Goal: Task Accomplishment & Management: Complete application form

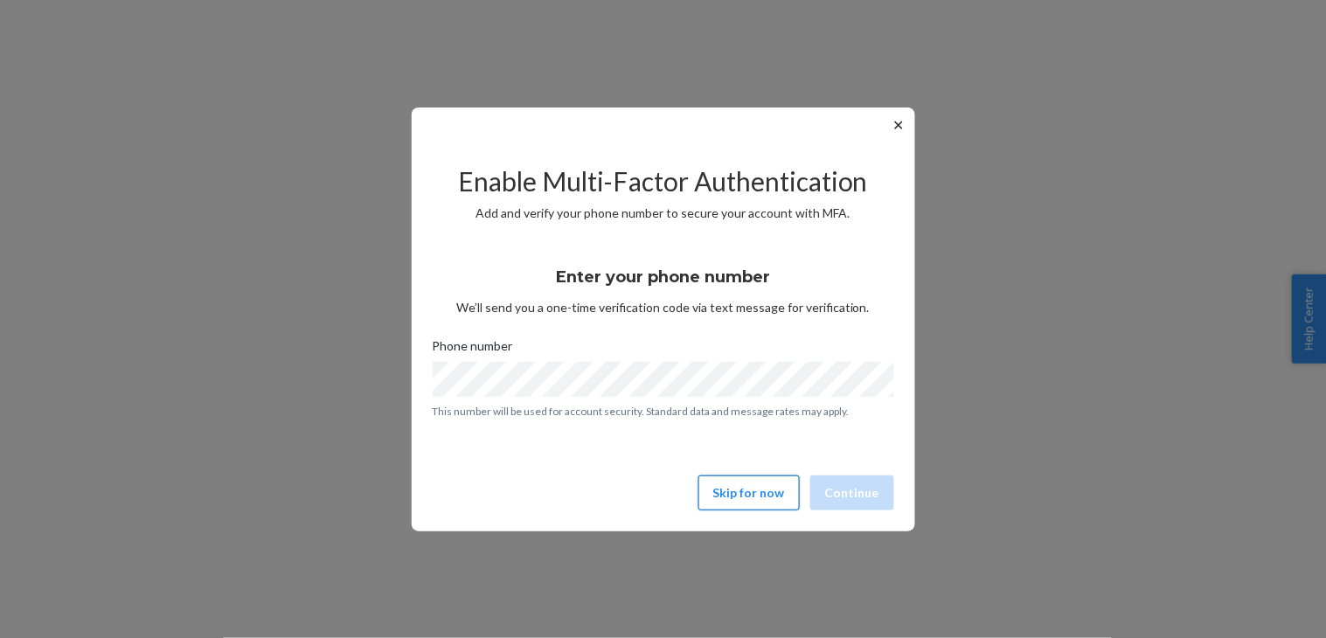
click at [753, 495] on button "Skip for now" at bounding box center [748, 492] width 101 height 35
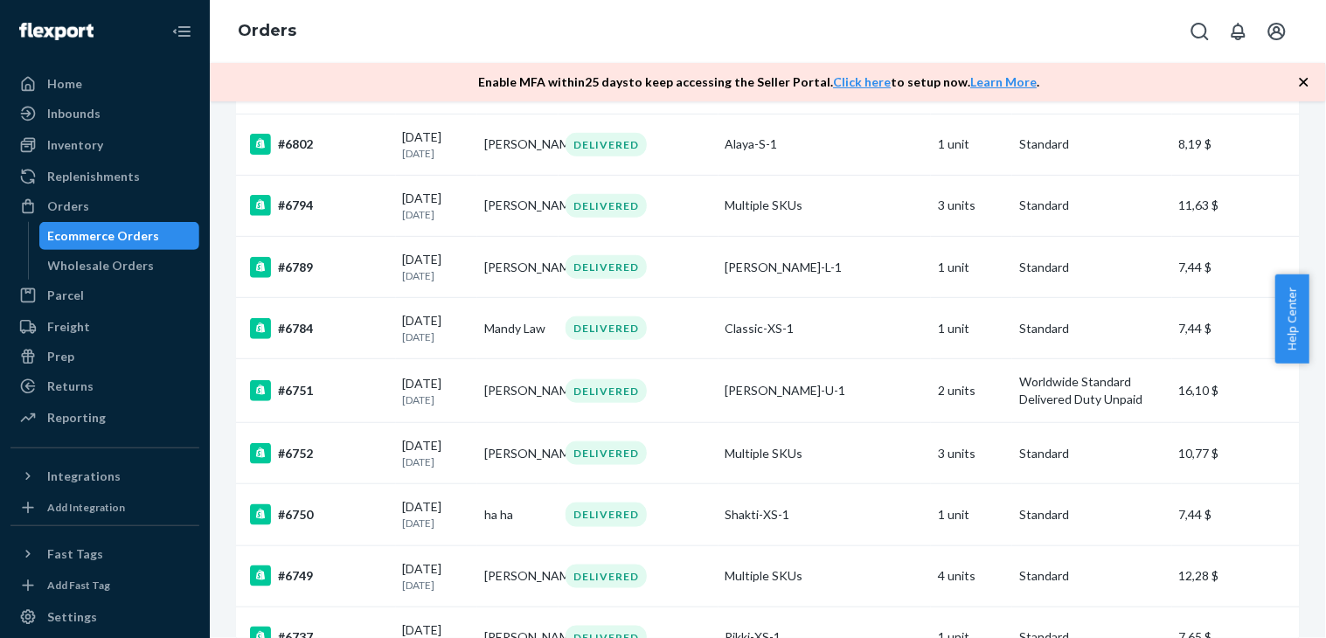
scroll to position [291, 0]
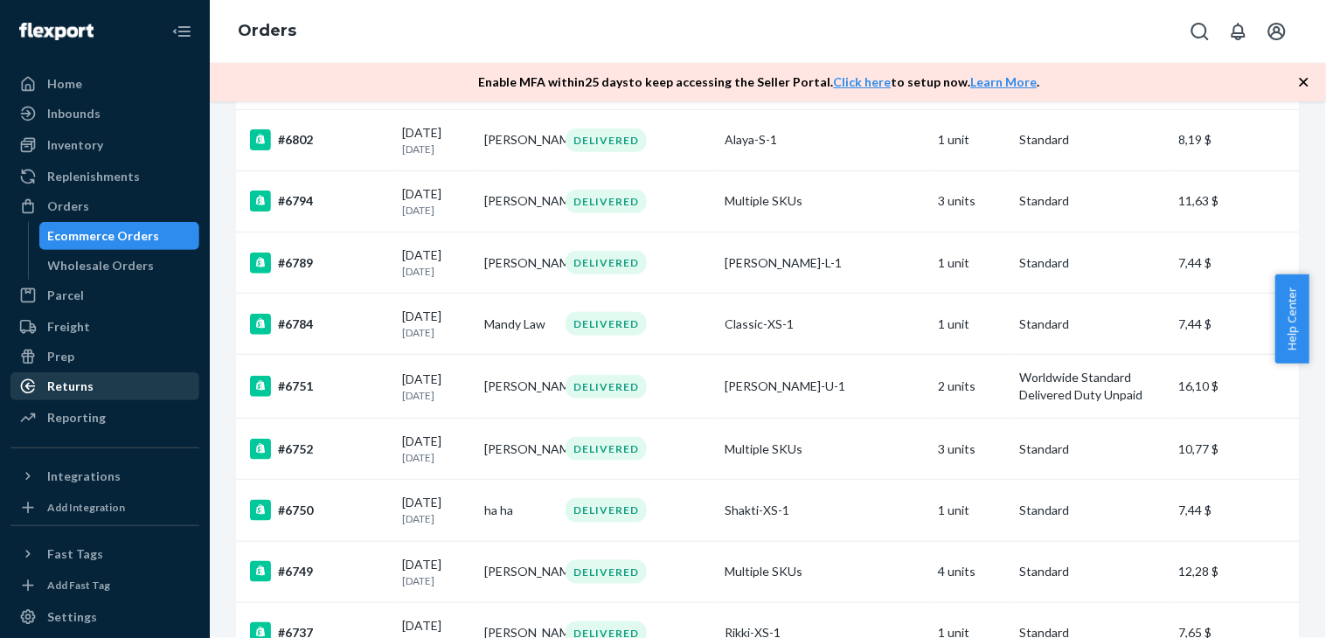
click at [81, 386] on div "Returns" at bounding box center [70, 386] width 46 height 17
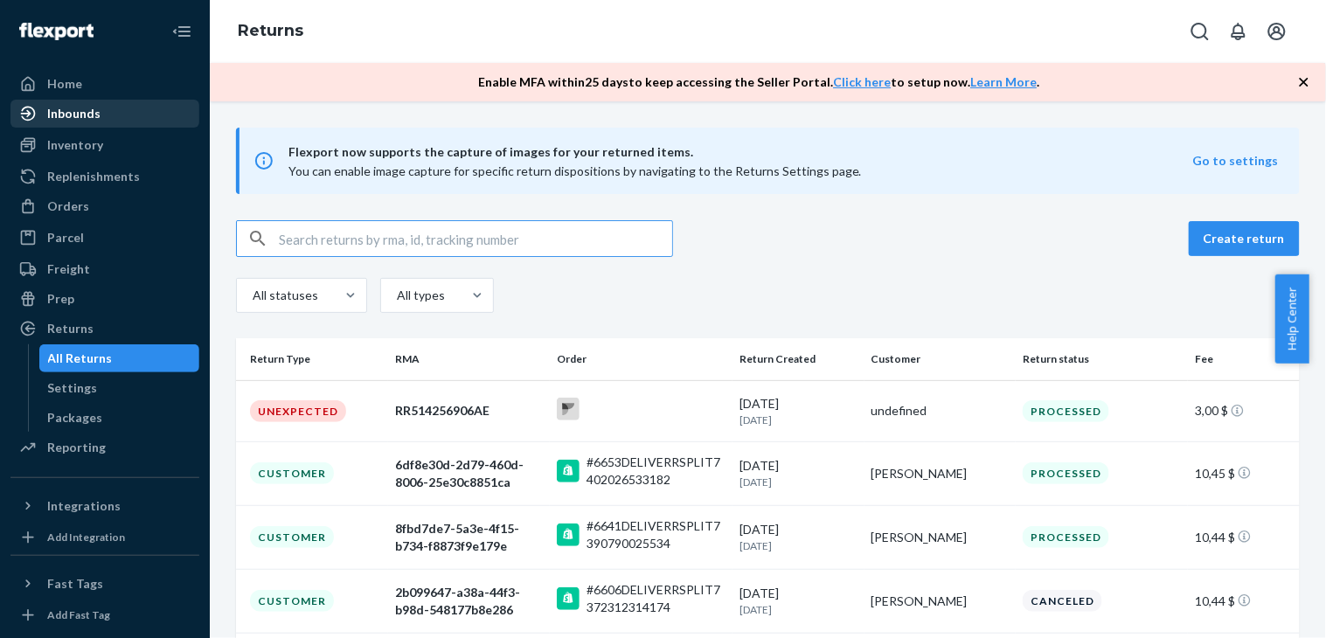
click at [74, 118] on div "Inbounds" at bounding box center [73, 113] width 53 height 17
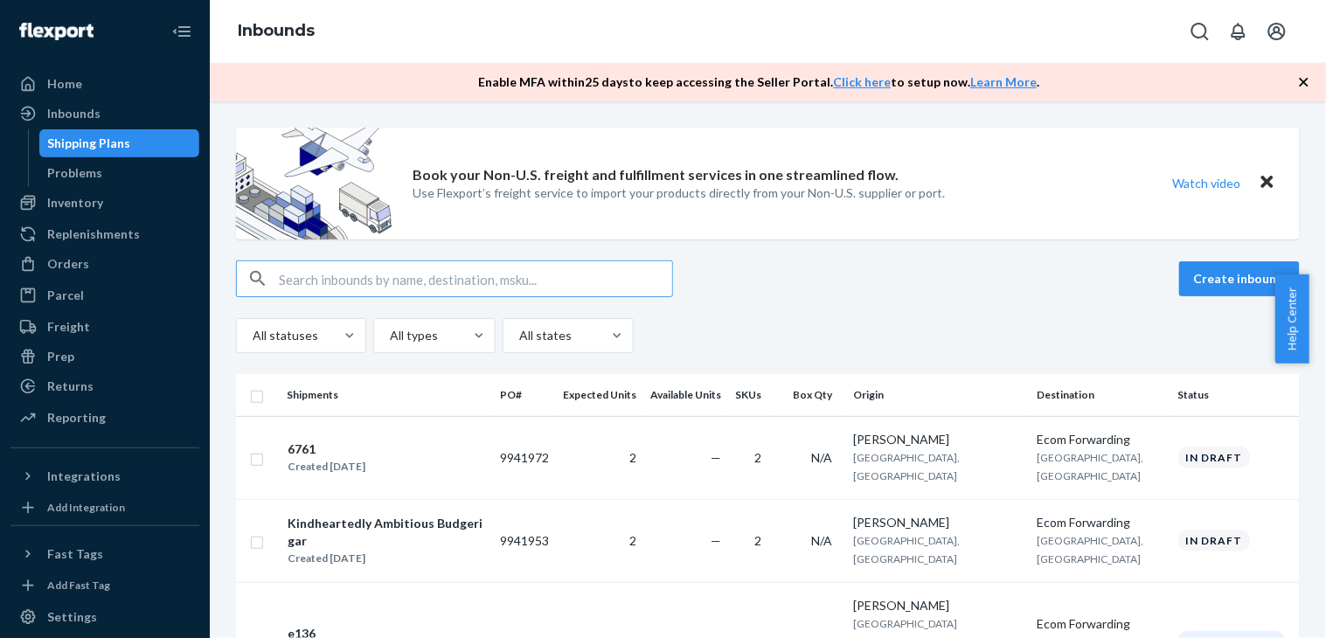
scroll to position [97, 0]
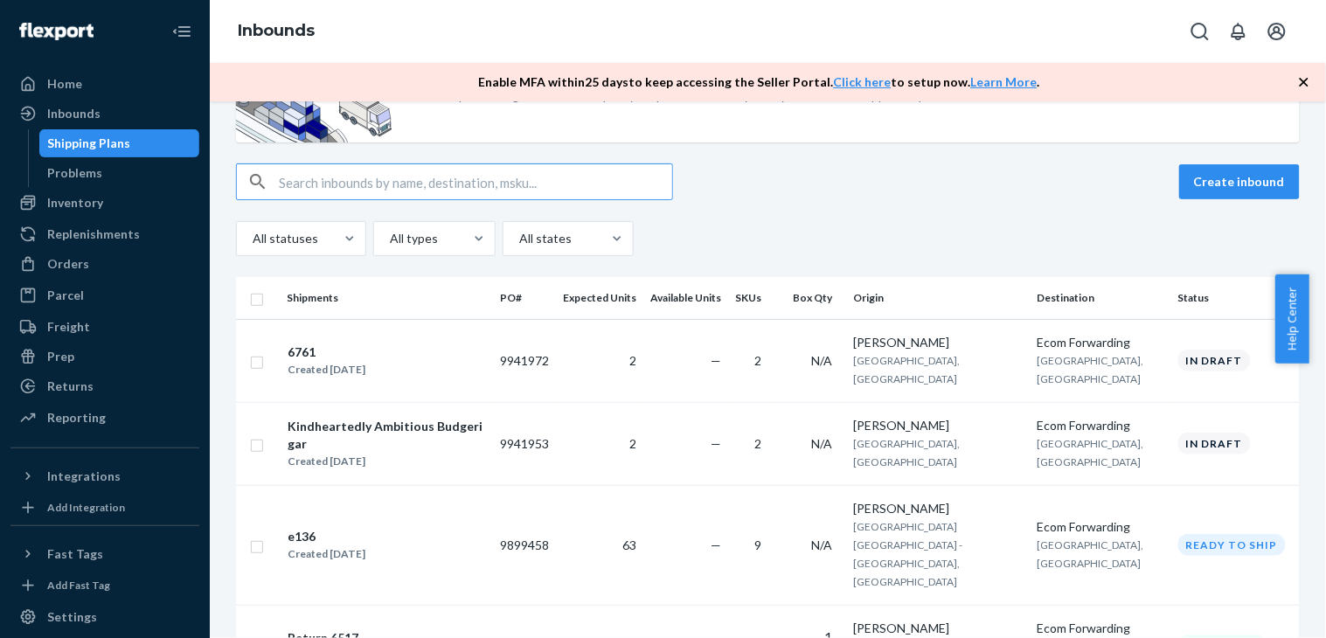
click at [315, 352] on div "6761" at bounding box center [327, 351] width 78 height 17
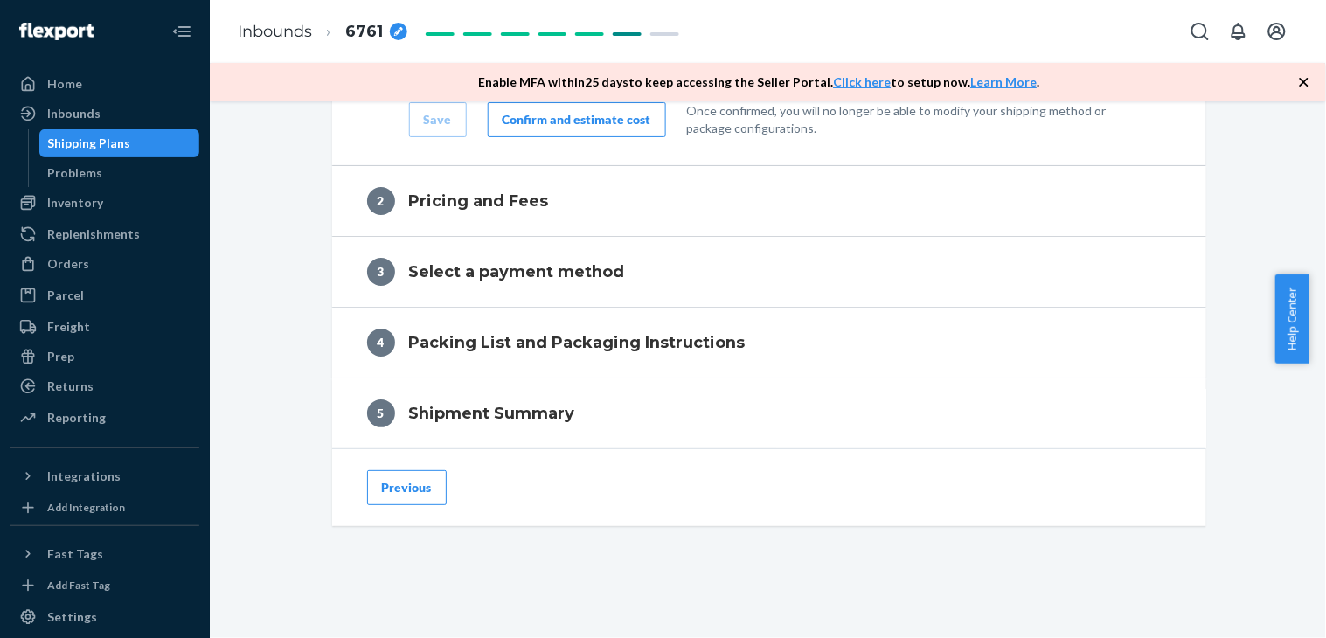
scroll to position [1615, 0]
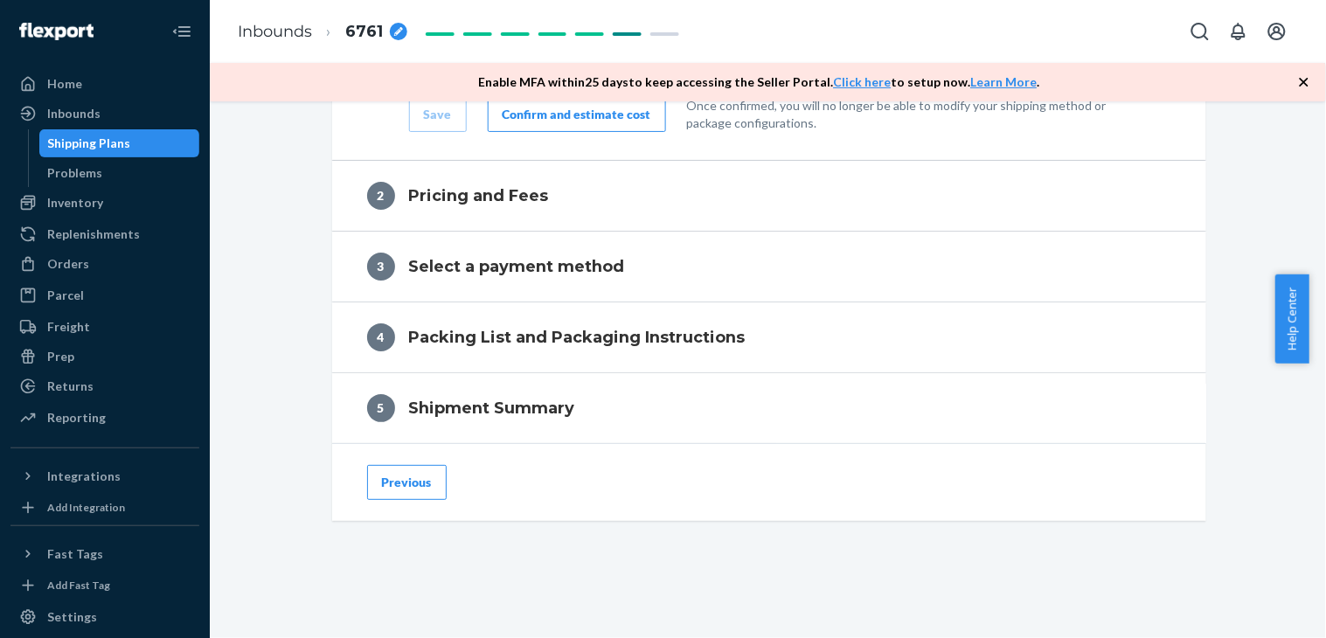
click at [397, 481] on button "Previous" at bounding box center [407, 482] width 80 height 35
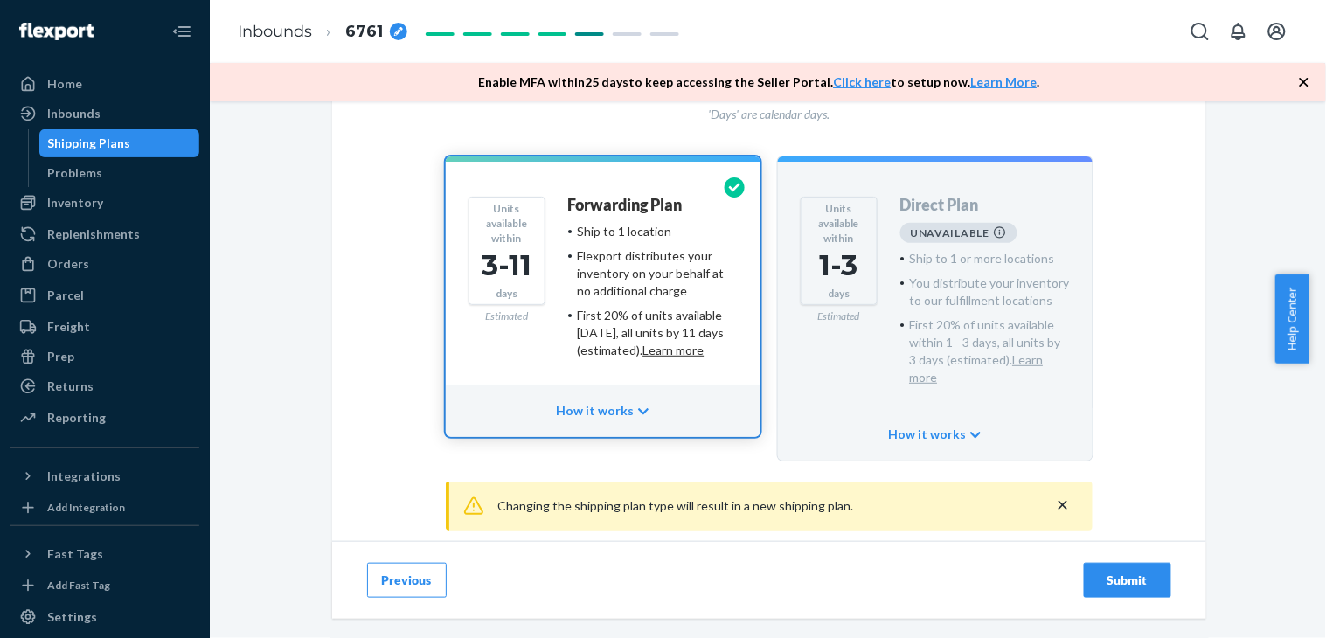
scroll to position [194, 0]
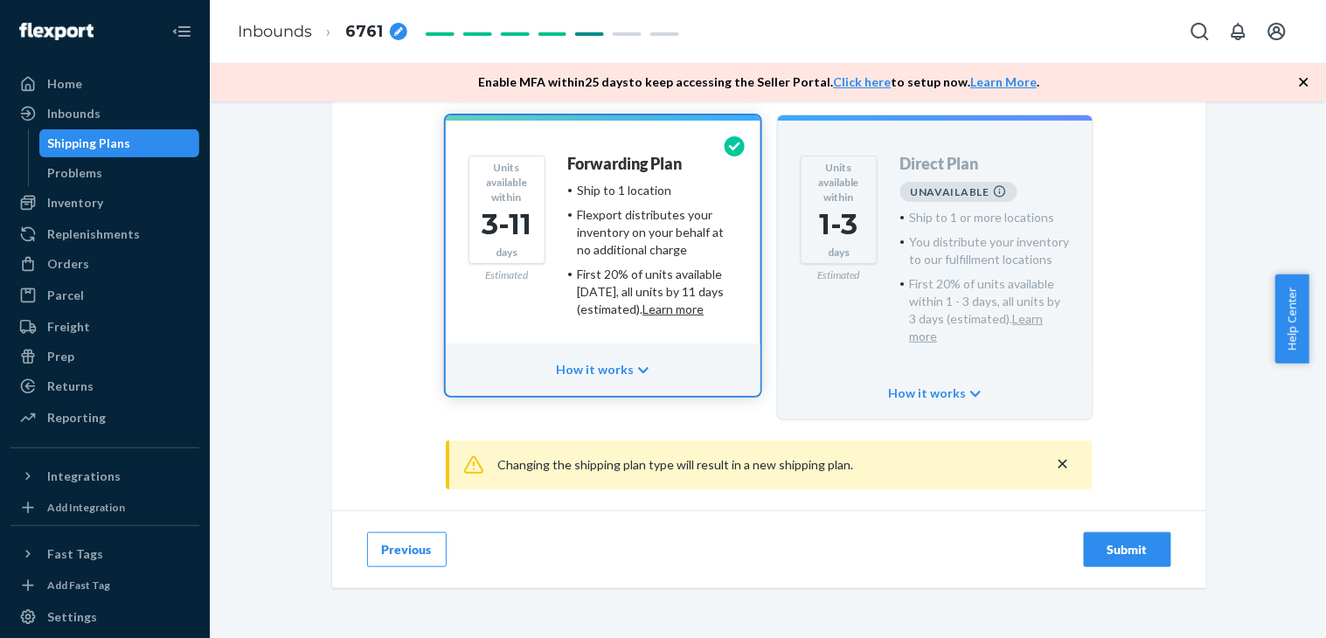
click at [389, 532] on button "Previous" at bounding box center [407, 549] width 80 height 35
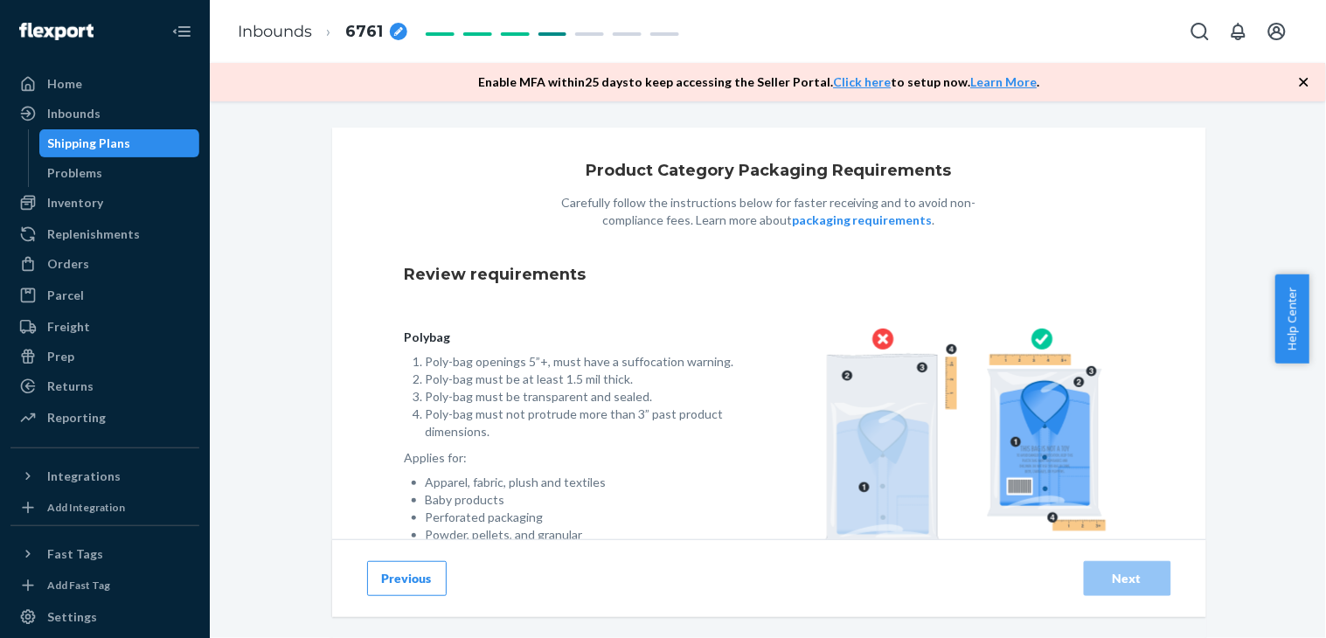
click at [400, 574] on button "Previous" at bounding box center [407, 578] width 80 height 35
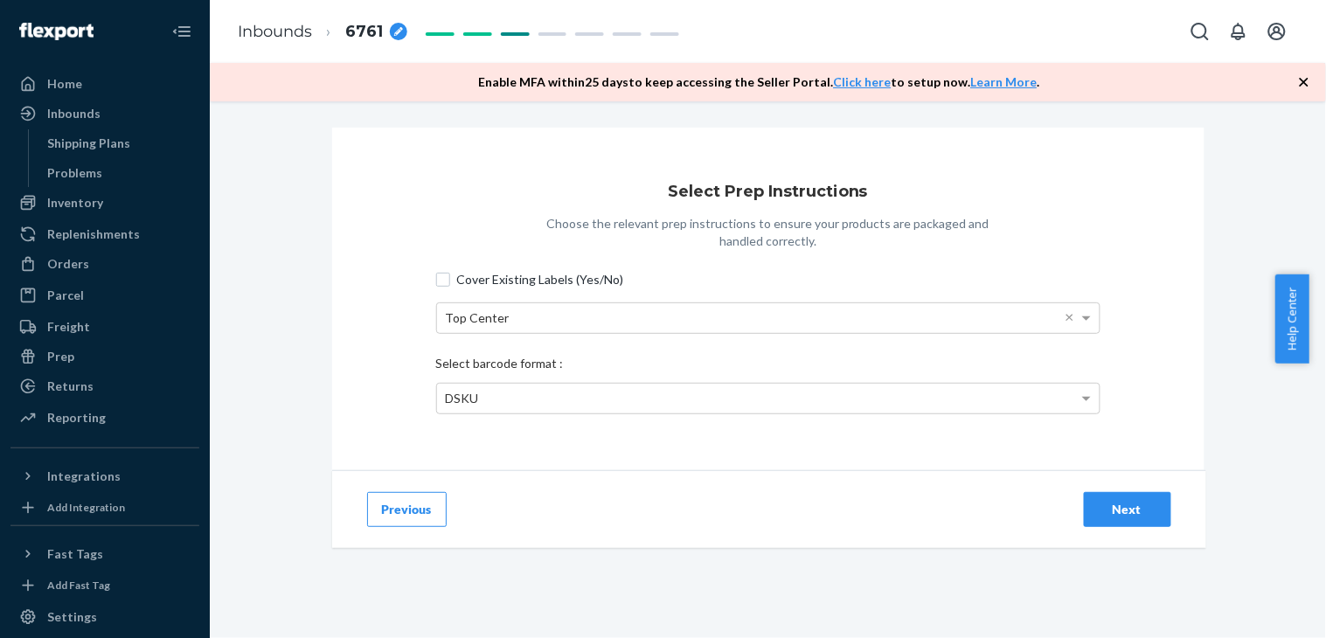
click at [407, 507] on button "Previous" at bounding box center [407, 509] width 80 height 35
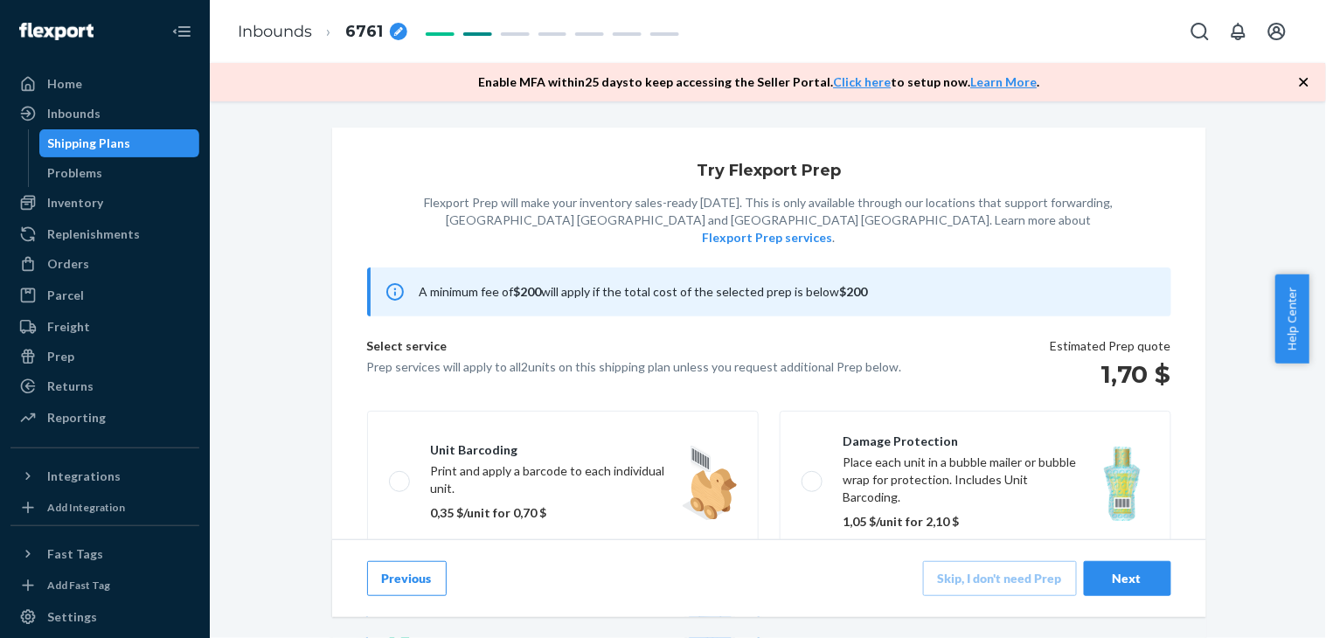
click at [391, 573] on button "Previous" at bounding box center [407, 578] width 80 height 35
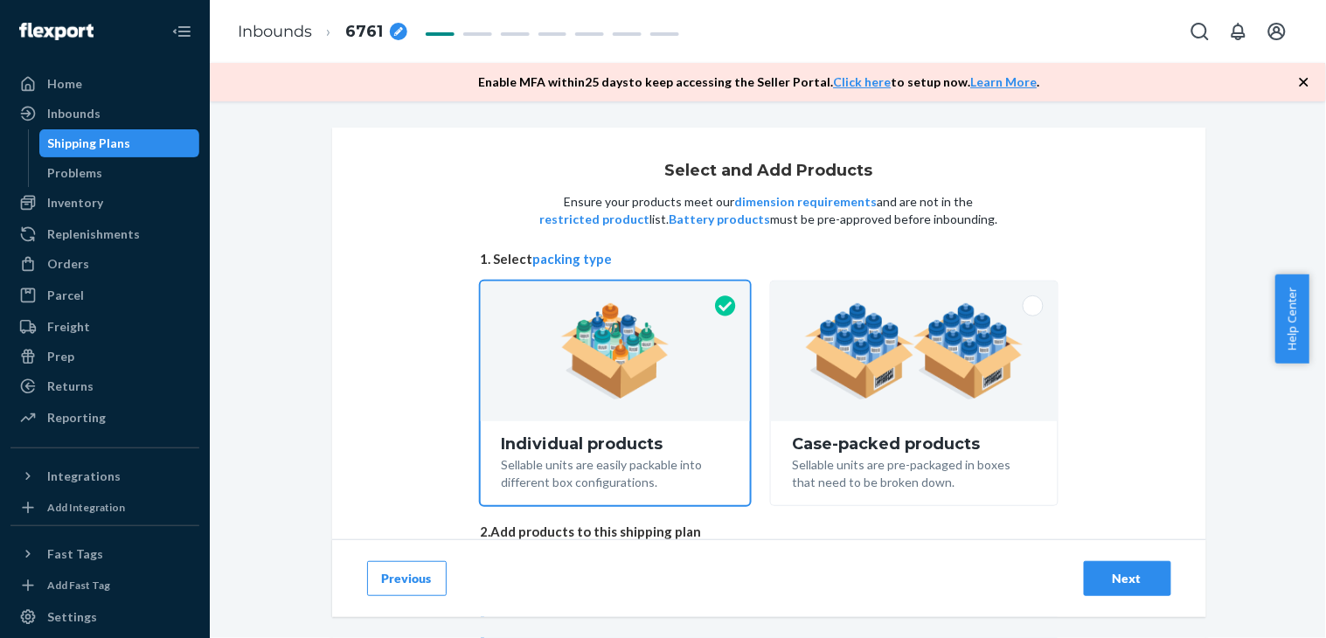
click at [378, 569] on button "Previous" at bounding box center [407, 578] width 80 height 35
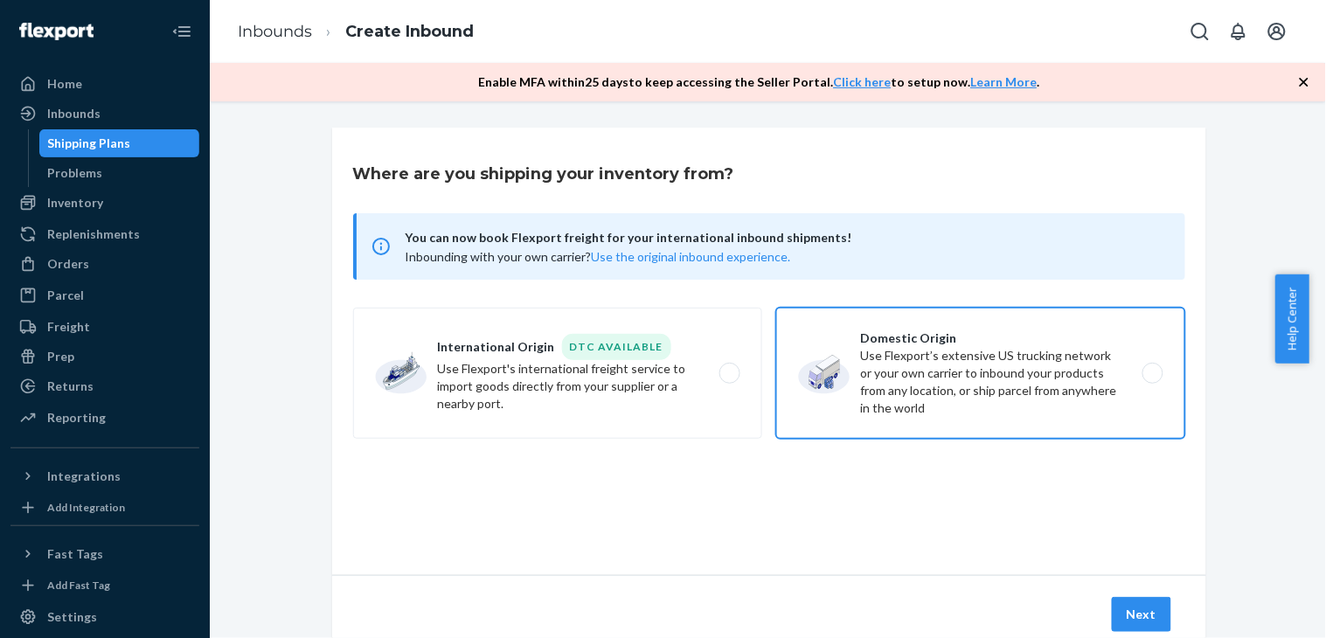
click at [1147, 371] on label "Domestic Origin Use Flexport’s extensive US trucking network or your own carrie…" at bounding box center [980, 373] width 409 height 131
click at [1152, 371] on input "Domestic Origin Use Flexport’s extensive US trucking network or your own carrie…" at bounding box center [1157, 373] width 11 height 11
radio input "true"
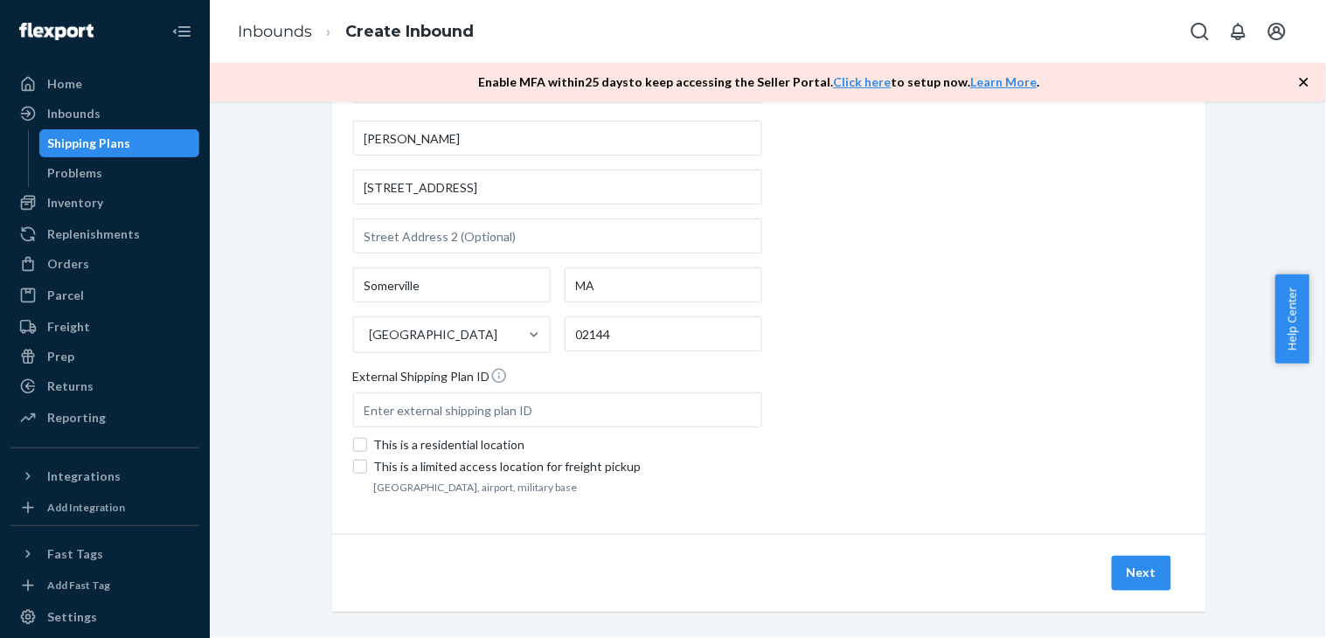
scroll to position [466, 0]
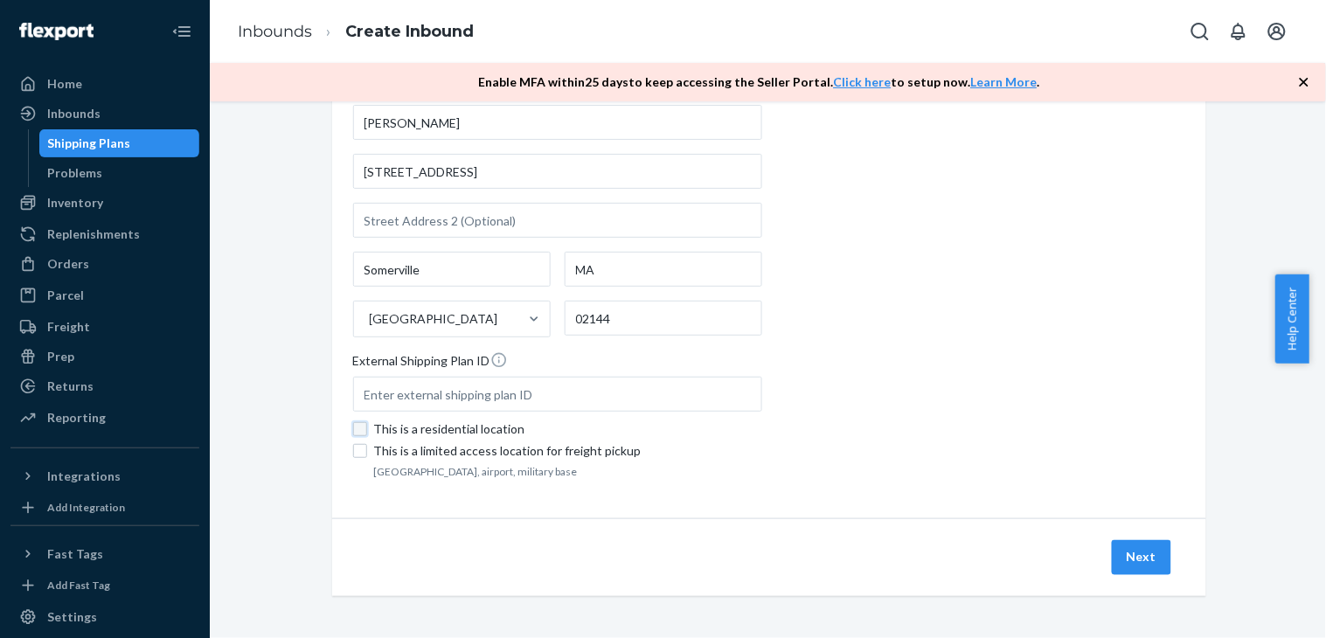
click at [353, 430] on input "This is a residential location" at bounding box center [360, 429] width 14 height 14
checkbox input "true"
click at [1128, 549] on button "Next" at bounding box center [1141, 557] width 59 height 35
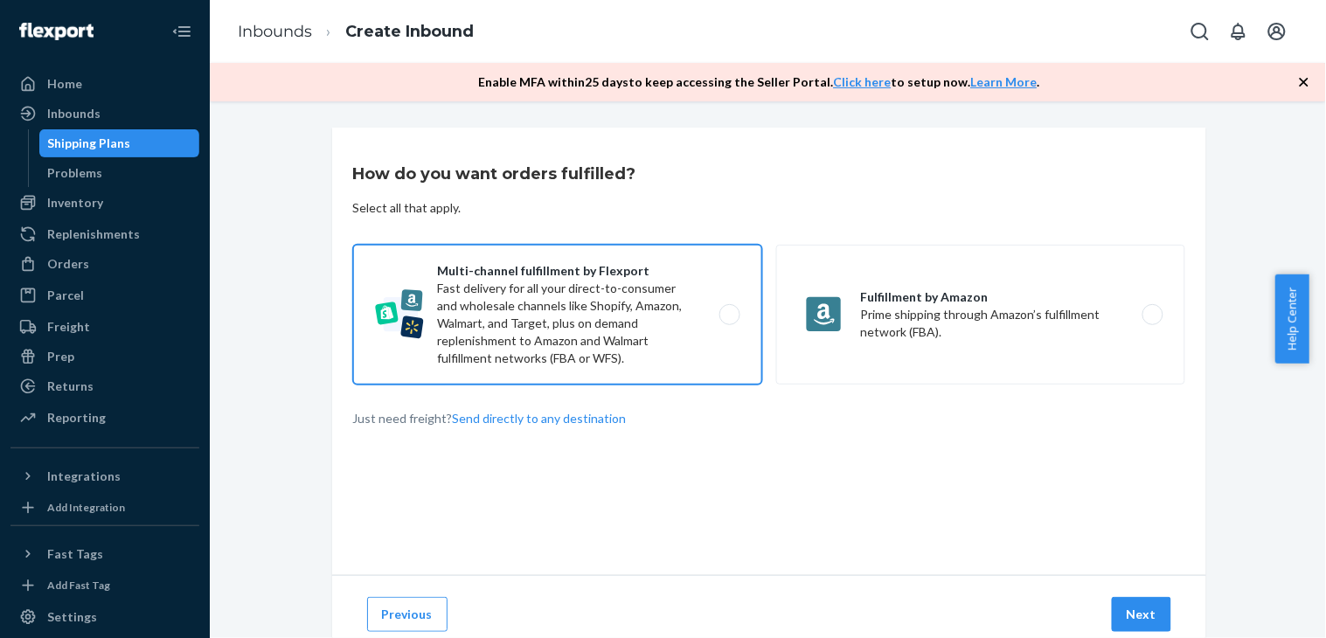
click at [727, 308] on label "Multi-channel fulfillment by Flexport Fast delivery for all your direct-to-cons…" at bounding box center [557, 315] width 409 height 140
click at [729, 309] on input "Multi-channel fulfillment by Flexport Fast delivery for all your direct-to-cons…" at bounding box center [734, 314] width 11 height 11
radio input "true"
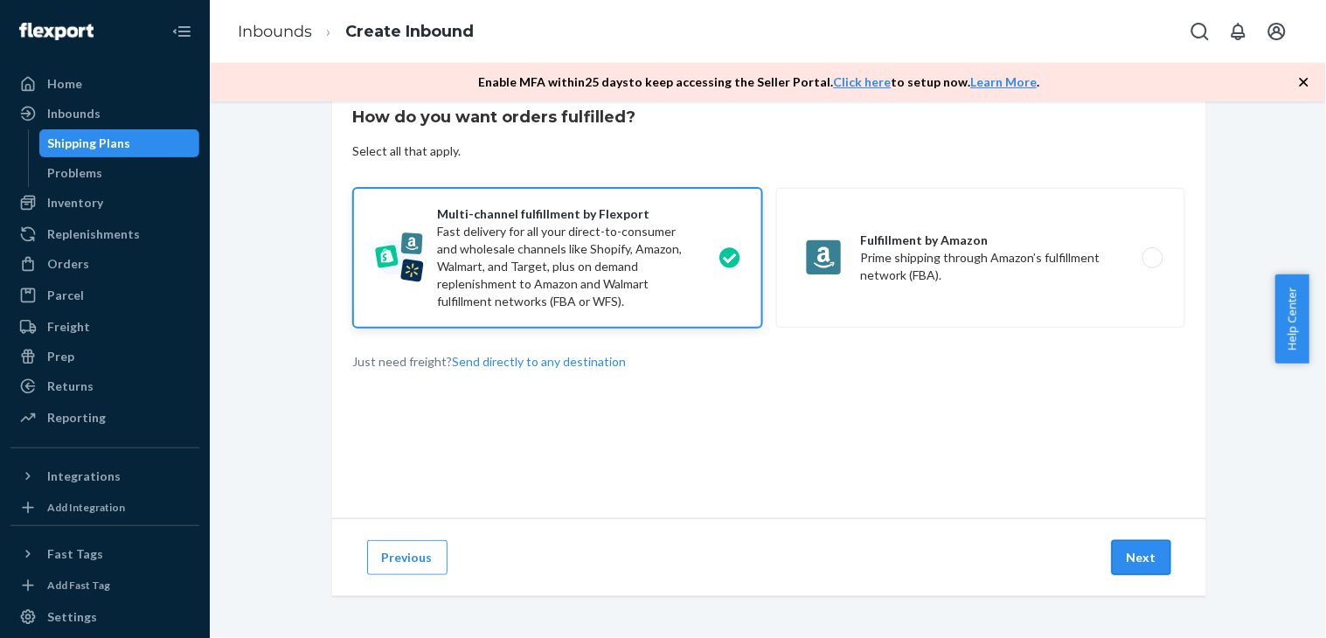
click at [1138, 547] on button "Next" at bounding box center [1141, 557] width 59 height 35
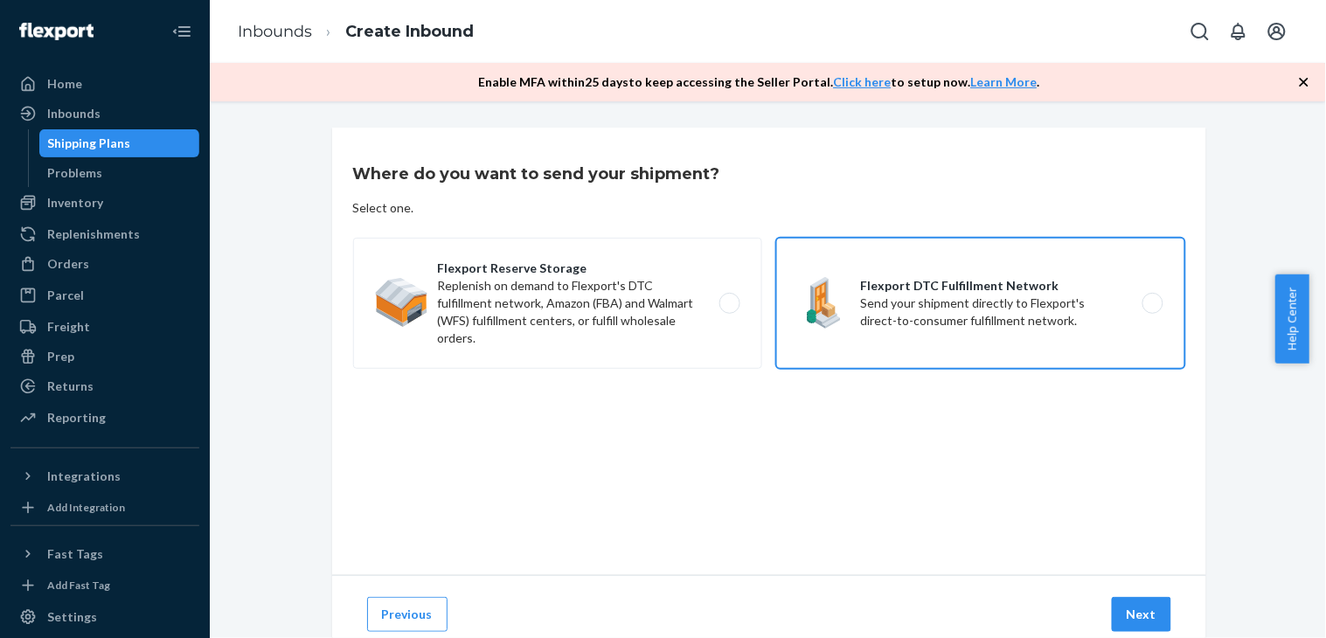
click at [1147, 302] on label "Flexport DTC Fulfillment Network Send your shipment directly to Flexport's dire…" at bounding box center [980, 303] width 409 height 131
click at [1152, 302] on input "Flexport DTC Fulfillment Network Send your shipment directly to Flexport's dire…" at bounding box center [1157, 303] width 11 height 11
radio input "true"
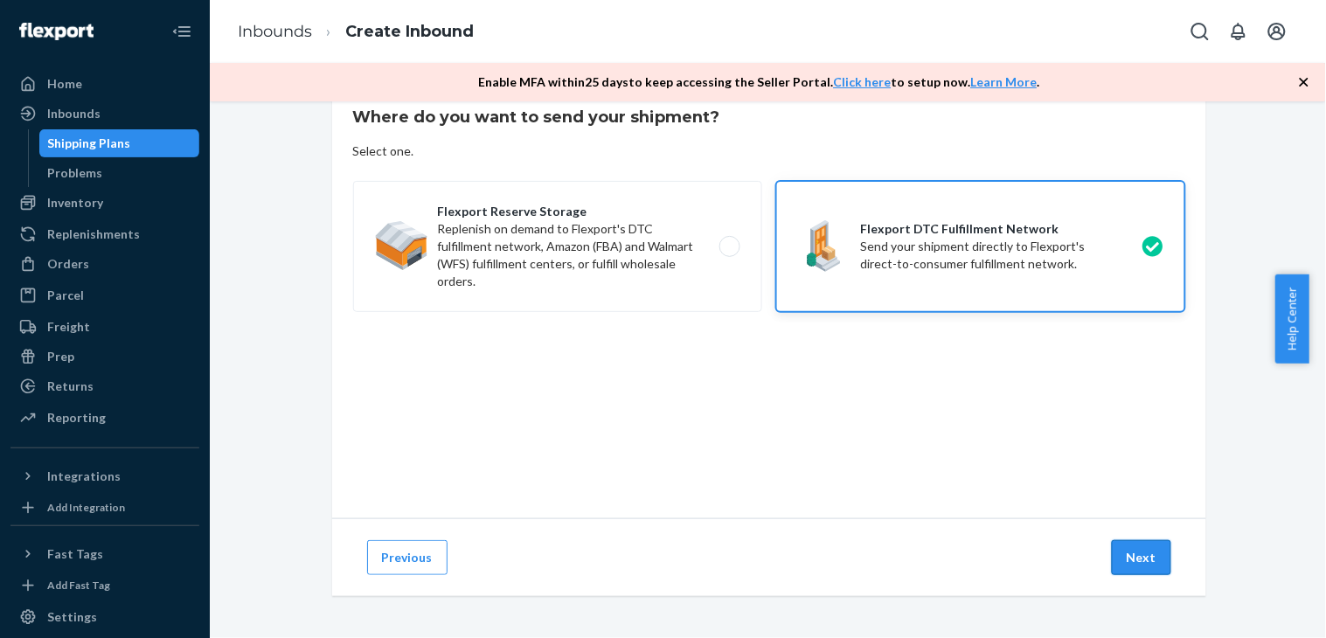
click at [1134, 554] on button "Next" at bounding box center [1141, 557] width 59 height 35
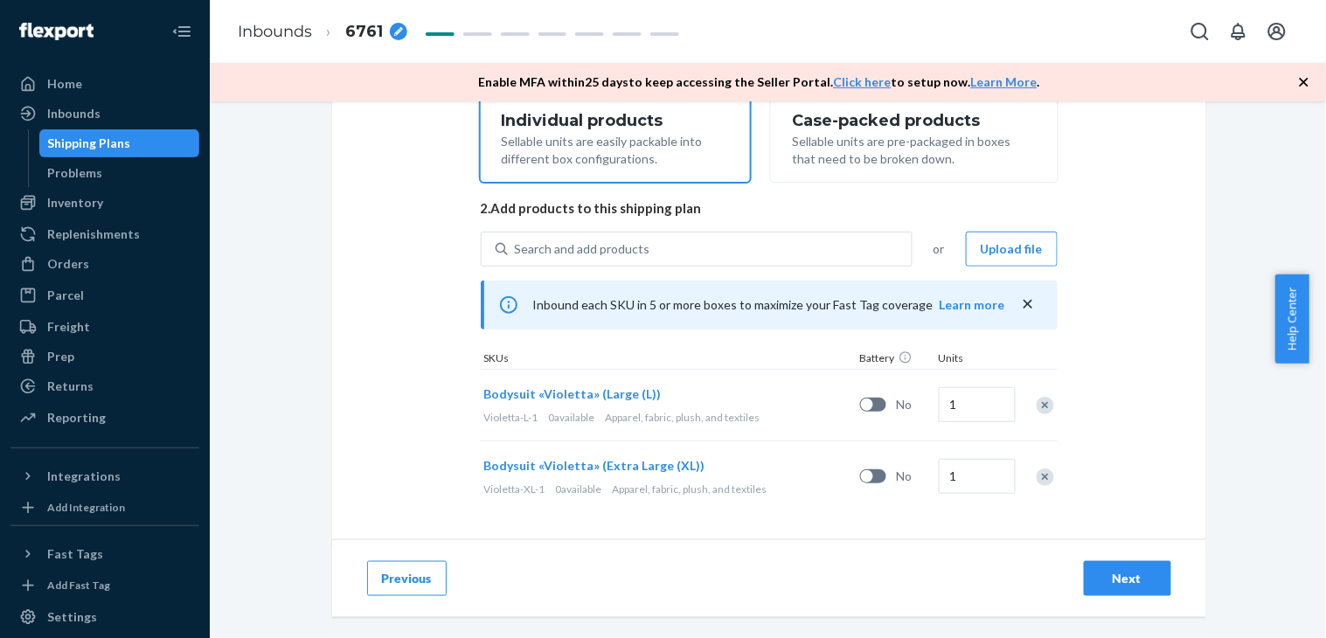
scroll to position [330, 0]
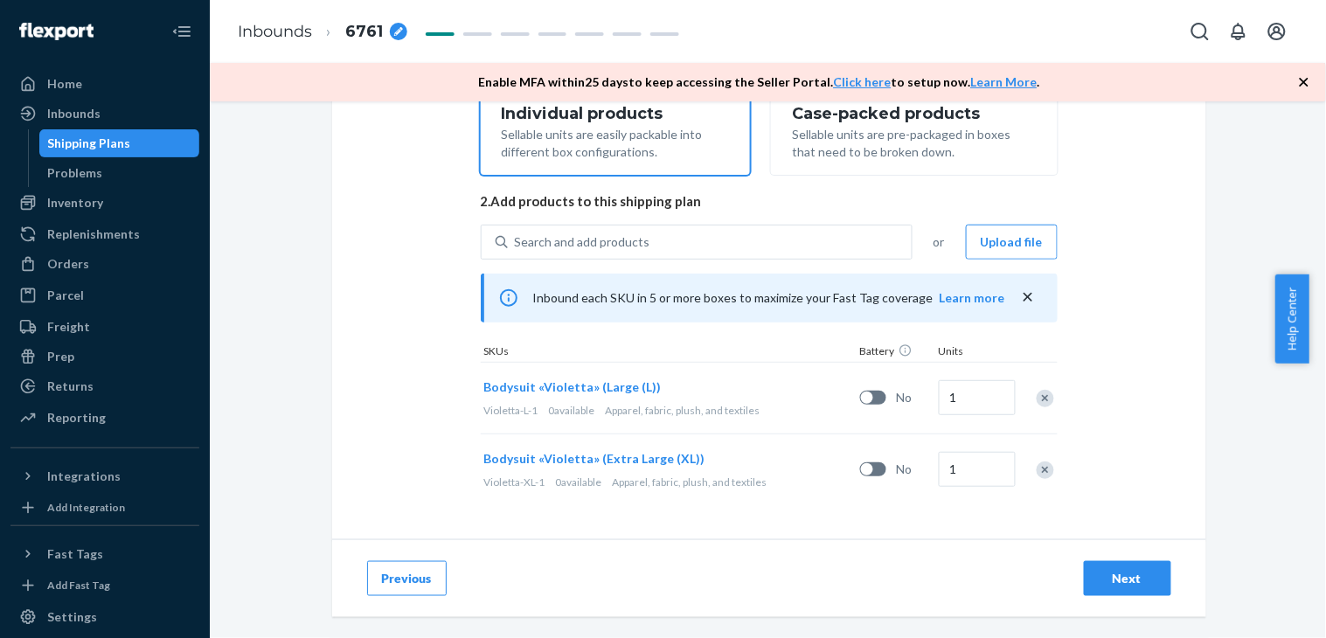
click at [1126, 572] on div "Next" at bounding box center [1127, 578] width 58 height 17
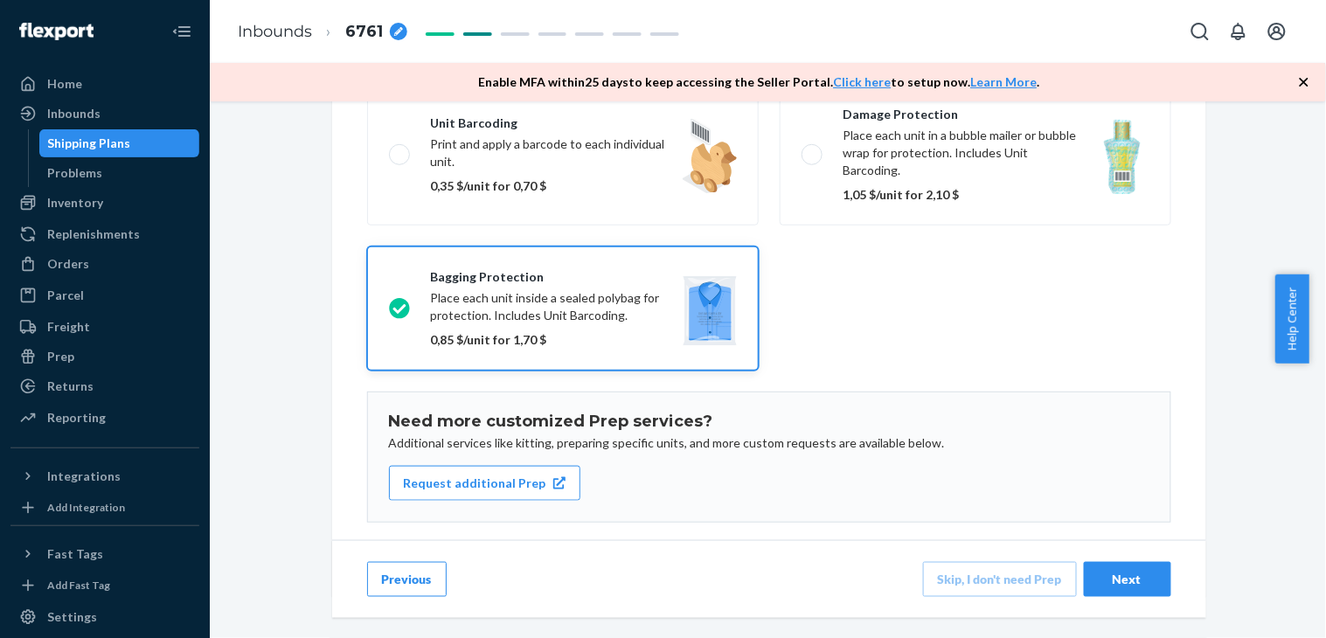
scroll to position [348, 0]
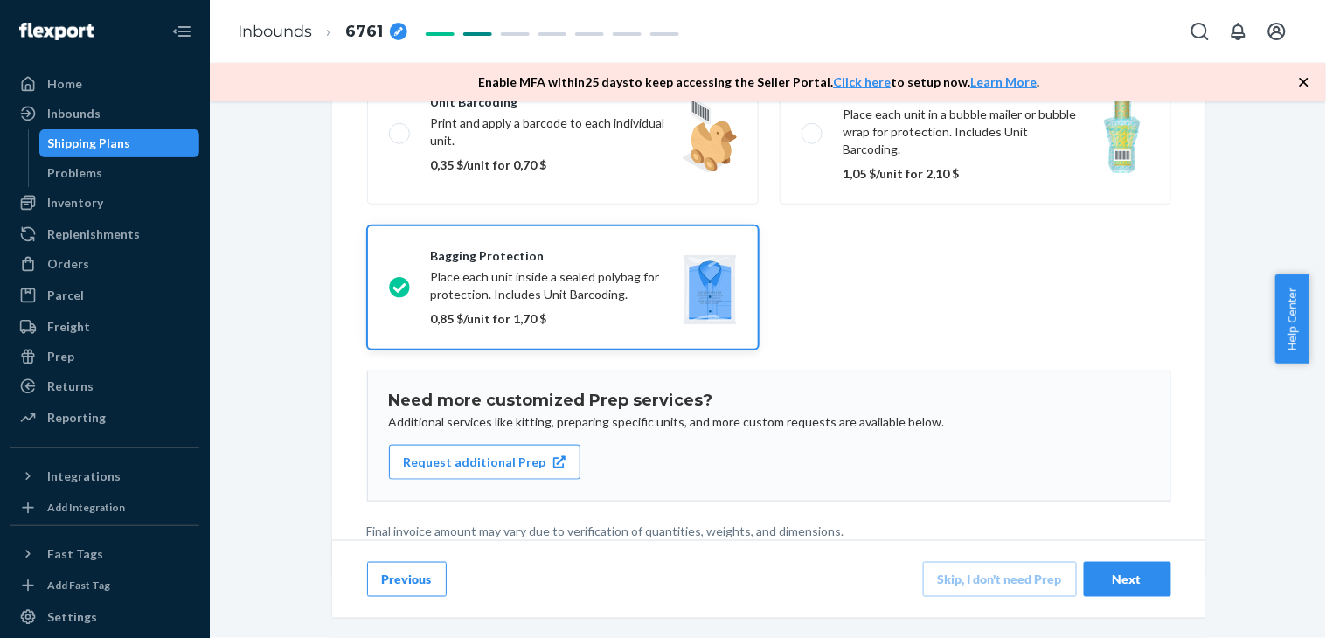
click at [1113, 572] on div "Next" at bounding box center [1127, 578] width 58 height 17
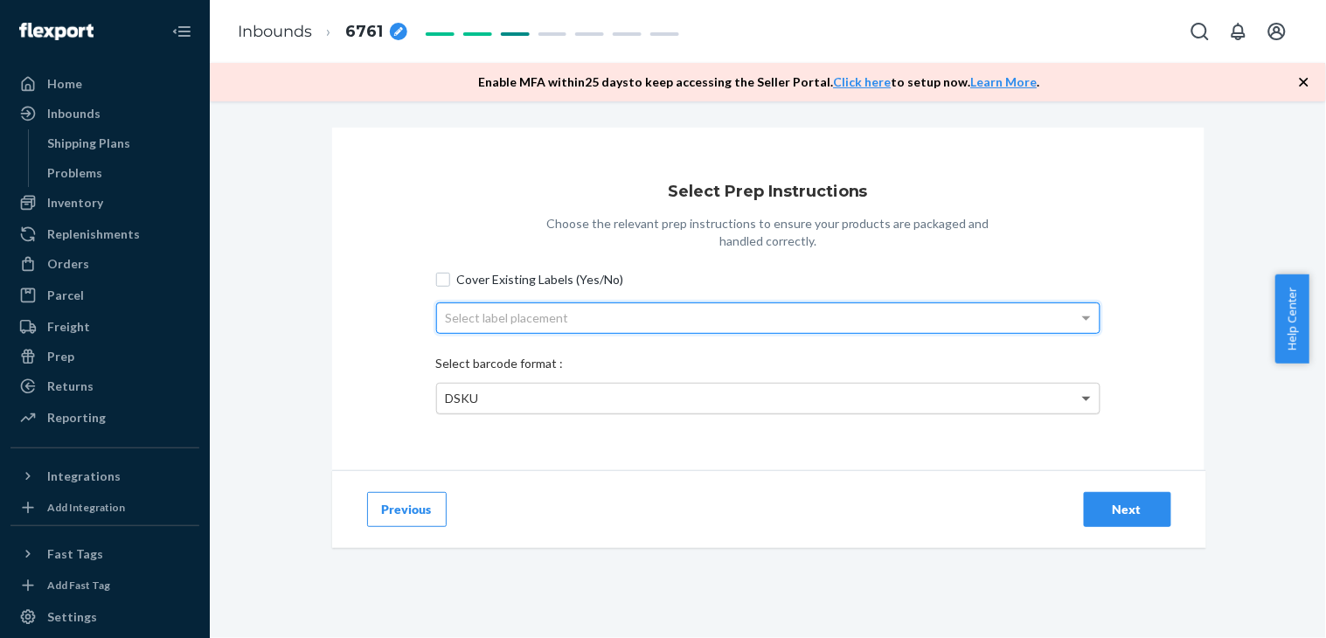
click at [1077, 391] on span at bounding box center [1088, 399] width 22 height 30
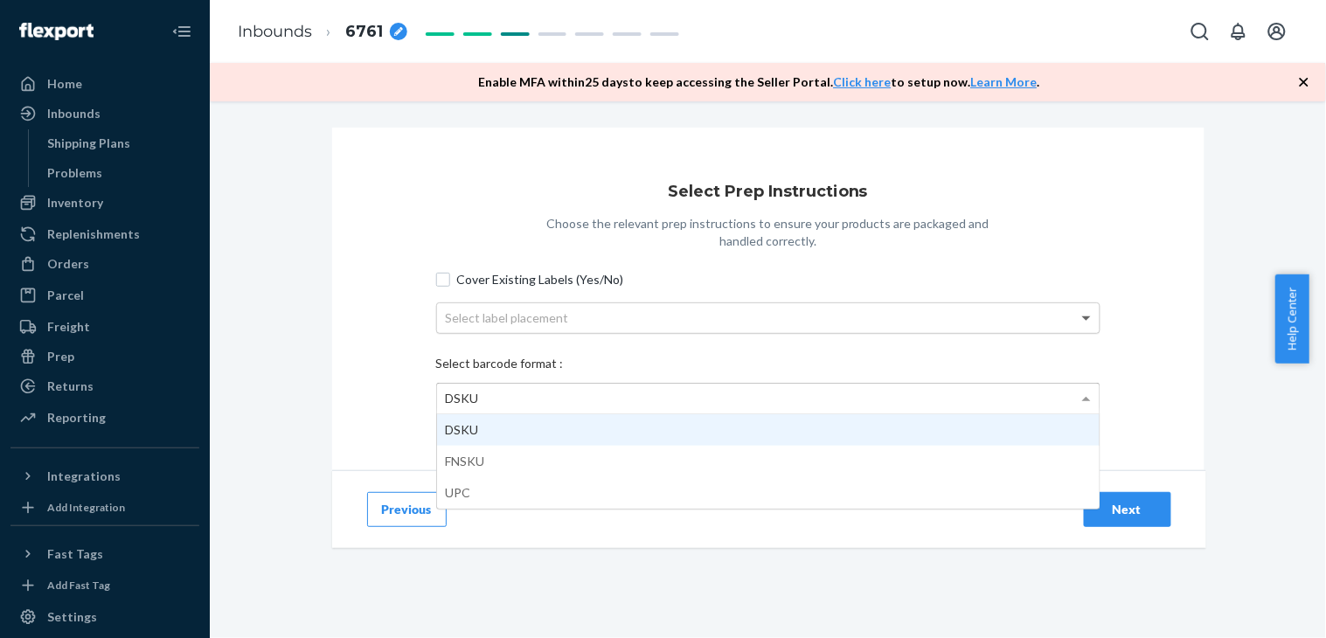
click at [1077, 328] on span at bounding box center [1088, 318] width 22 height 30
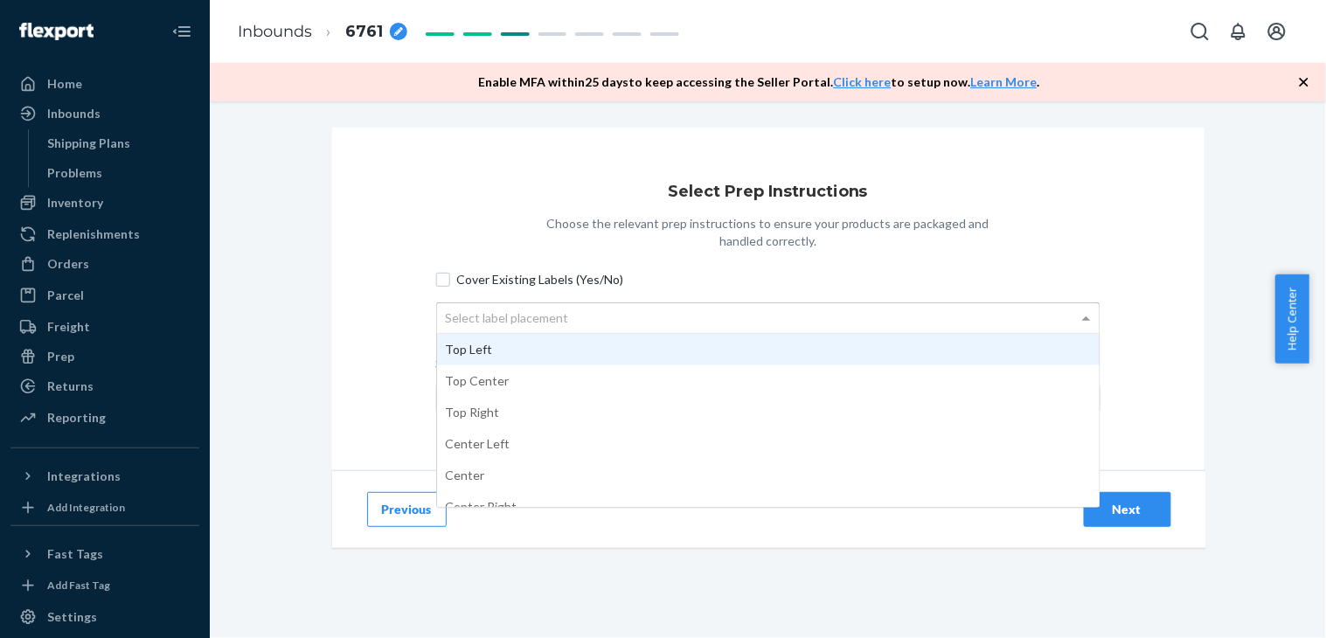
click at [1114, 234] on div "Select Prep Instructions Choose the relevant prep instructions to ensure your p…" at bounding box center [768, 299] width 872 height 343
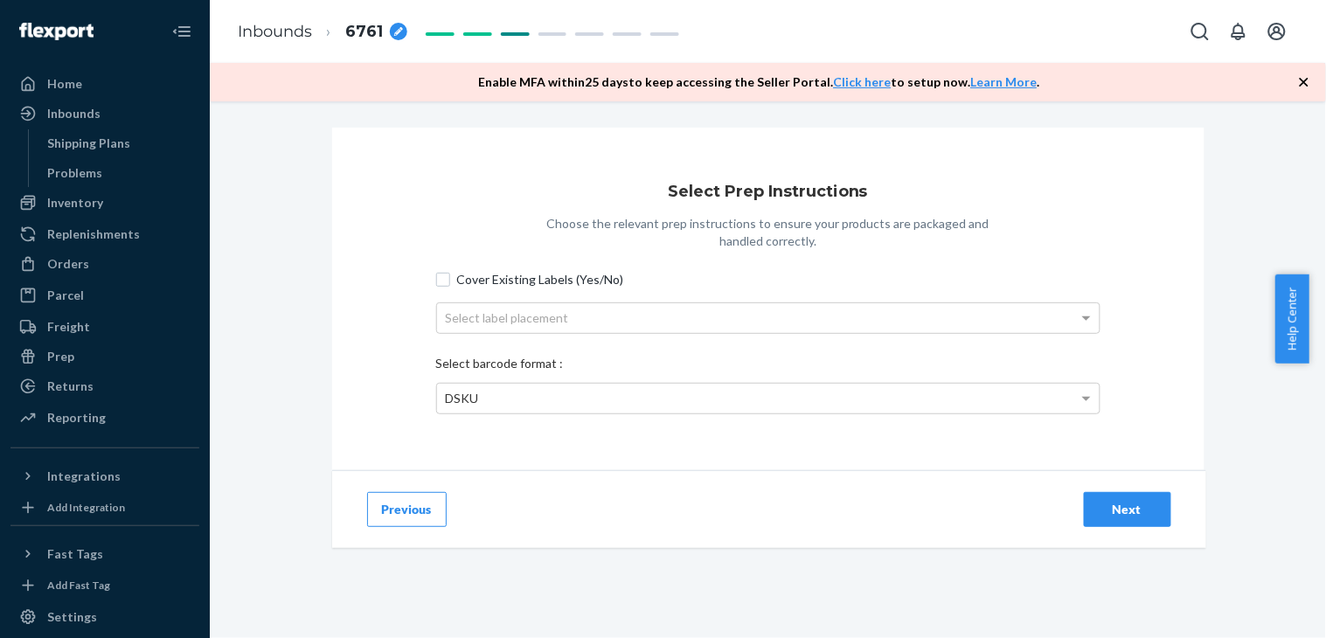
click at [1132, 505] on div "Next" at bounding box center [1127, 509] width 58 height 17
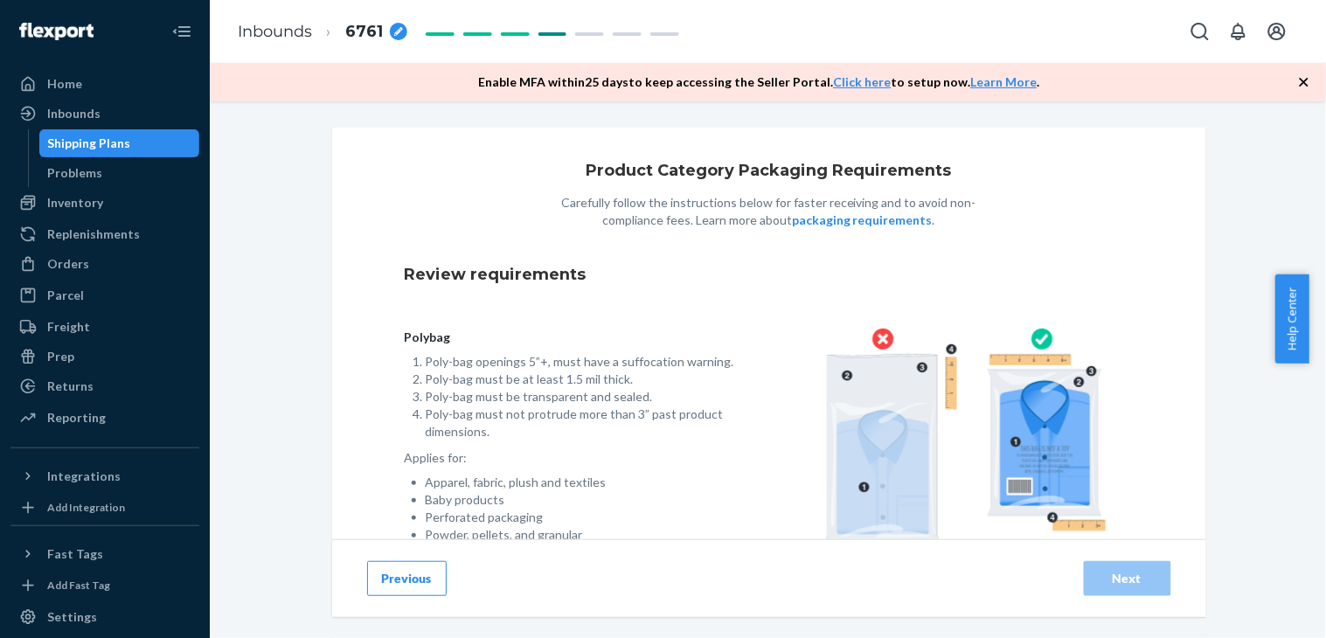
scroll to position [157, 0]
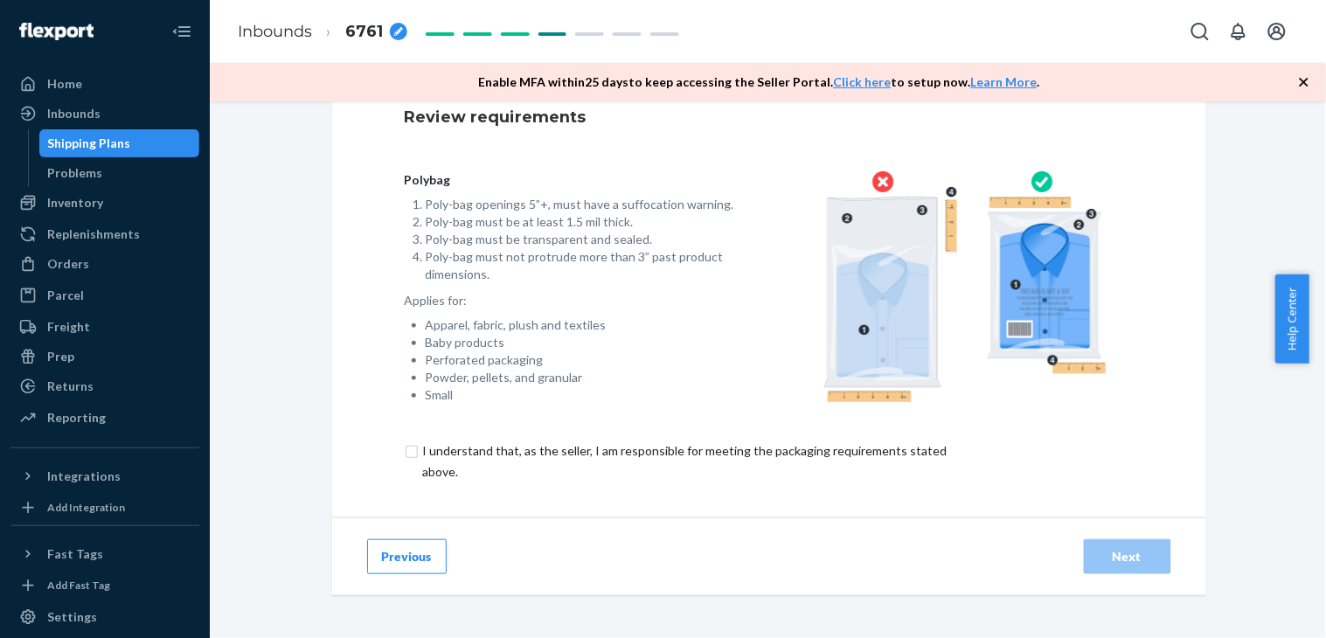
click at [407, 446] on input "checkbox" at bounding box center [695, 461] width 581 height 42
checkbox input "true"
click at [1128, 551] on div "Next" at bounding box center [1127, 556] width 58 height 17
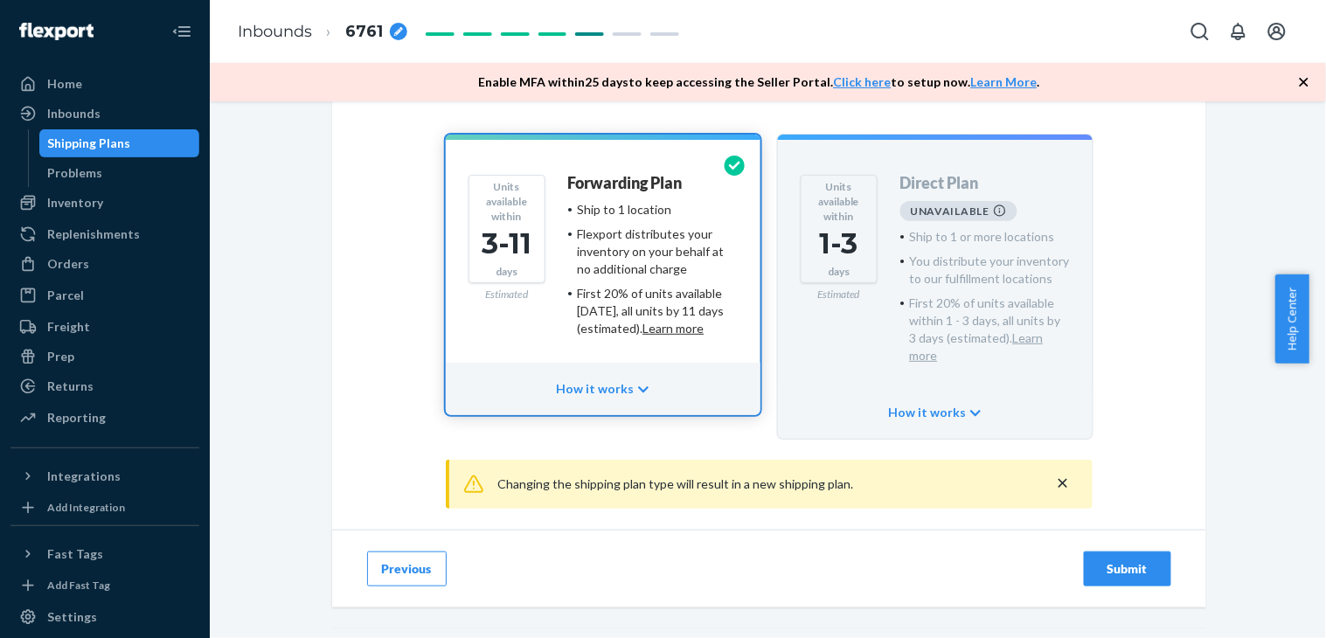
scroll to position [202, 0]
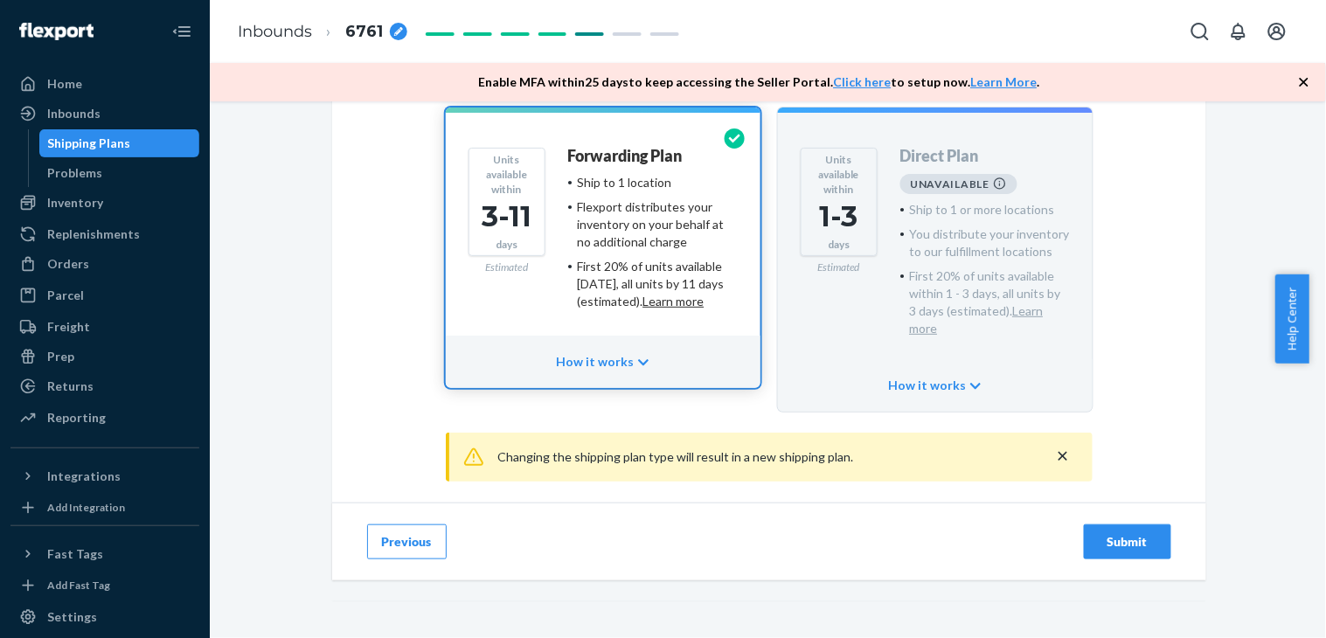
click at [1138, 533] on div "Submit" at bounding box center [1127, 541] width 58 height 17
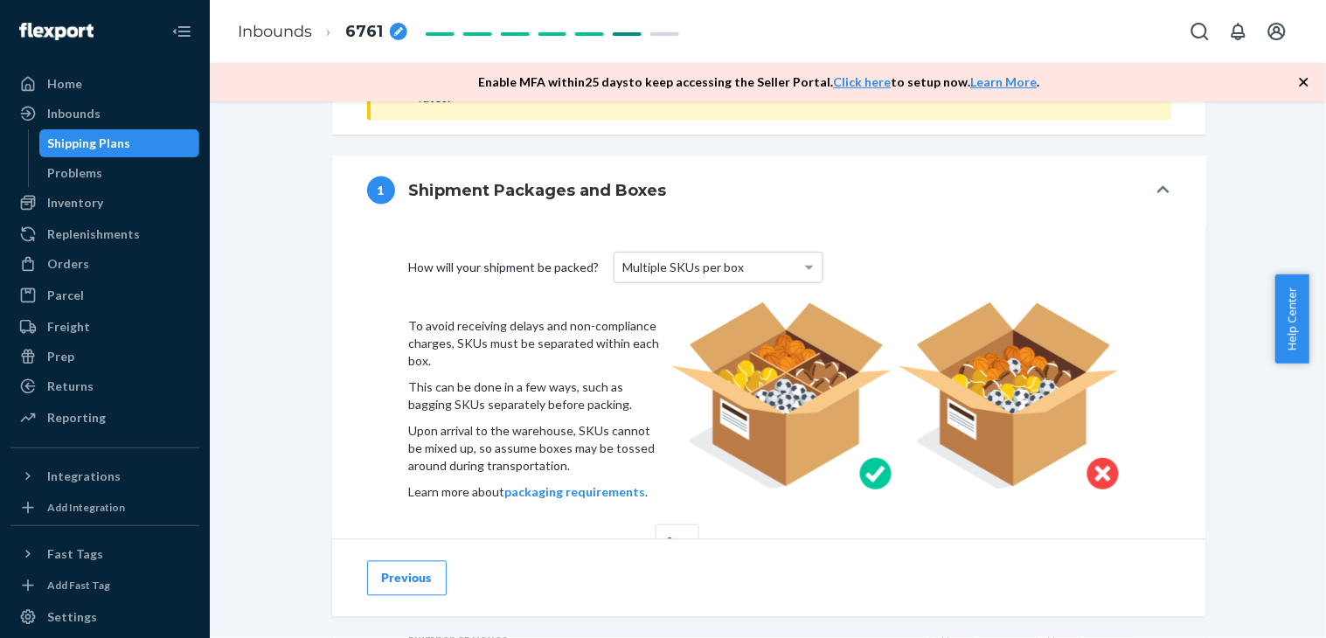
scroll to position [679, 0]
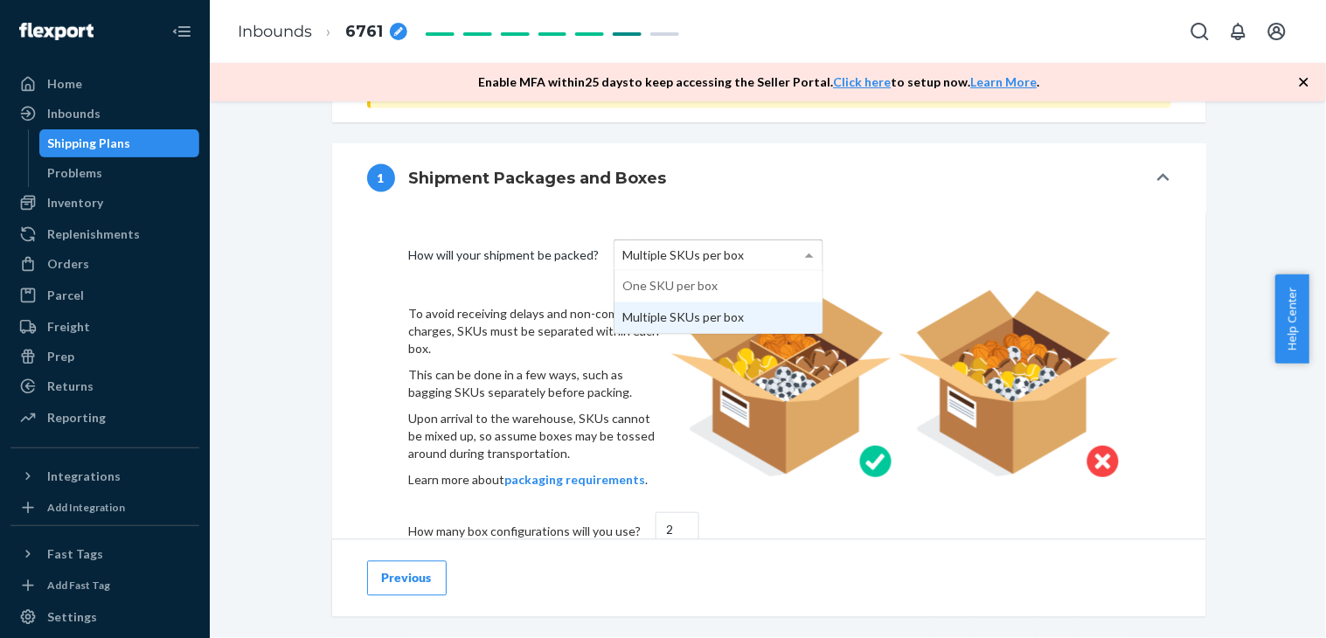
click at [800, 258] on span at bounding box center [811, 255] width 22 height 30
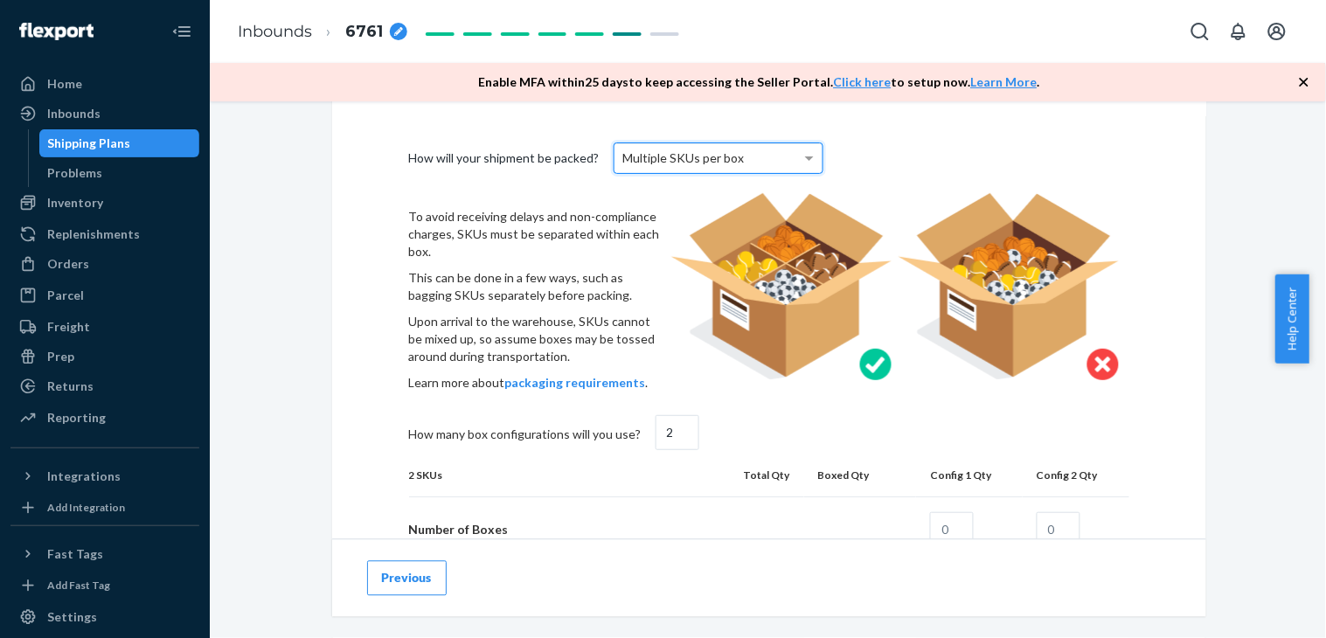
scroll to position [874, 0]
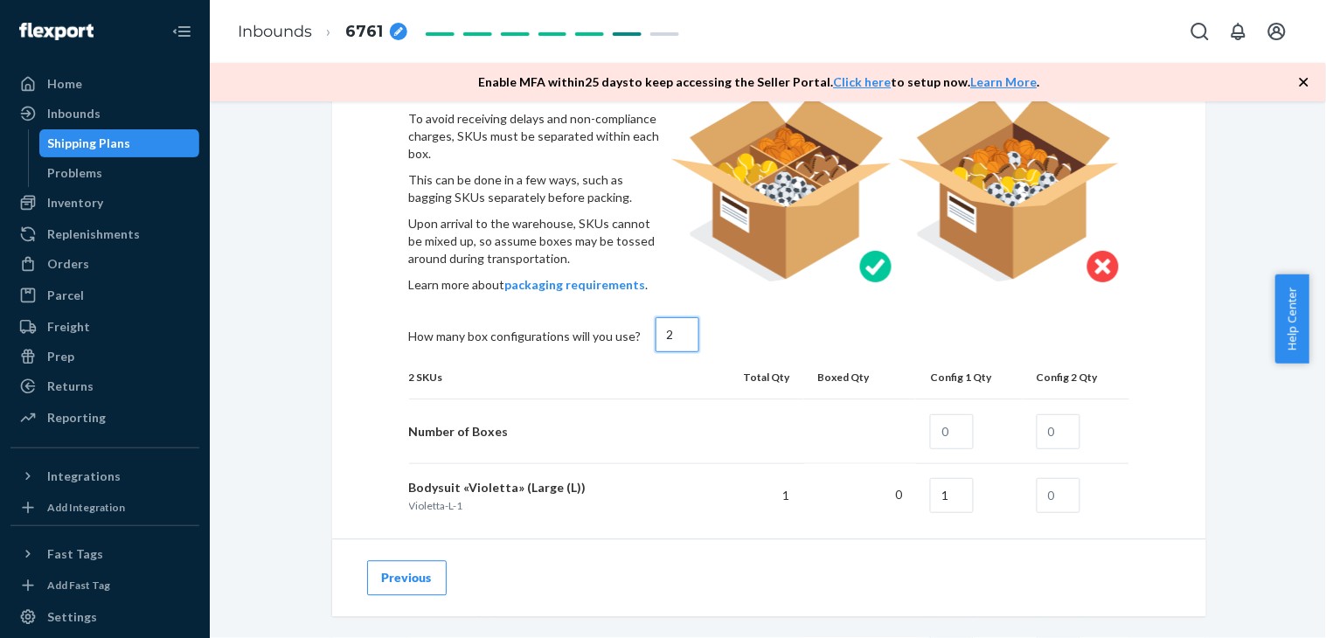
drag, startPoint x: 667, startPoint y: 327, endPoint x: 652, endPoint y: 324, distance: 15.1
click at [655, 324] on input "2" at bounding box center [677, 334] width 44 height 35
type input "1"
click at [703, 327] on div "How many box configurations will you use? 1" at bounding box center [769, 336] width 734 height 39
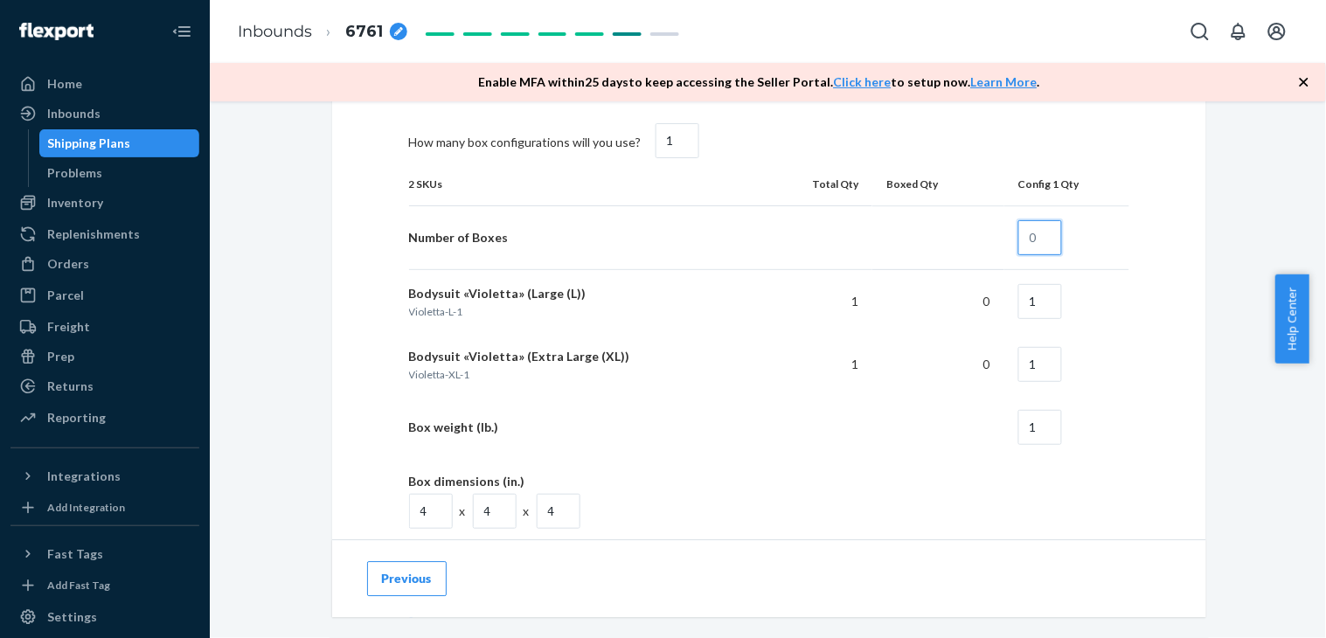
drag, startPoint x: 1038, startPoint y: 232, endPoint x: 1025, endPoint y: 232, distance: 13.1
click at [1025, 232] on input "text" at bounding box center [1040, 237] width 44 height 35
type input "1"
click at [1174, 454] on div "How will your shipment be packed? Multiple SKUs per box To avoid receiving dela…" at bounding box center [769, 297] width 874 height 946
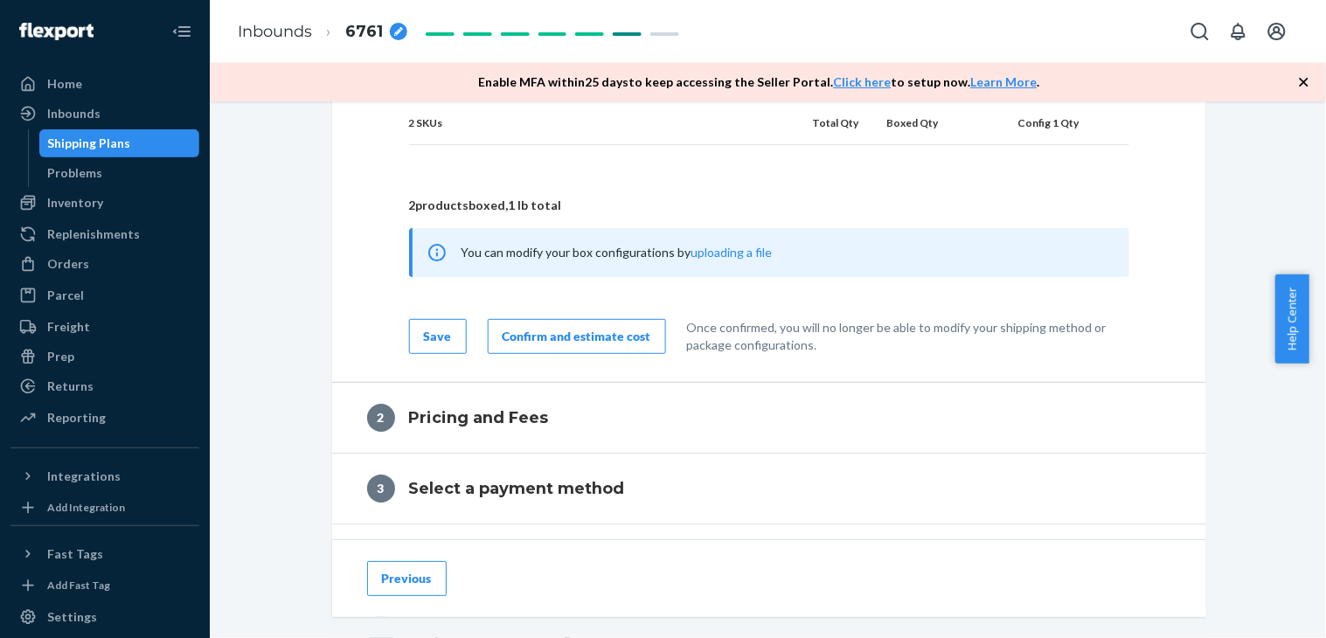
scroll to position [1553, 0]
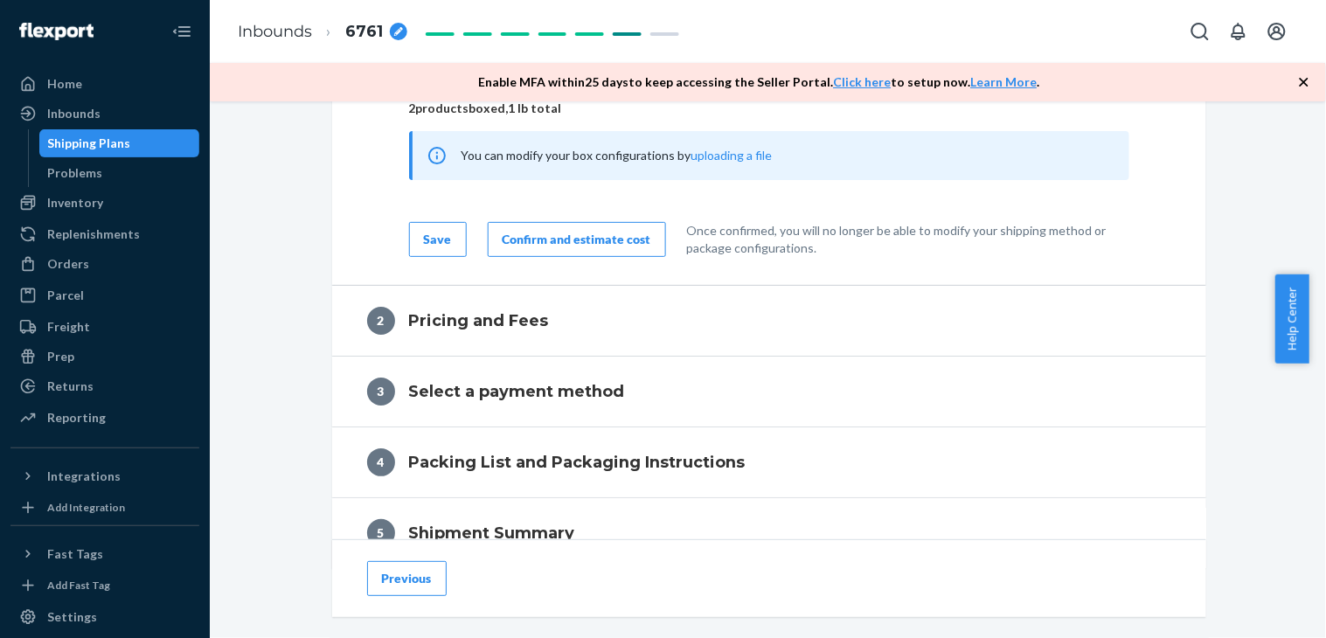
click at [551, 236] on div "Confirm and estimate cost" at bounding box center [576, 239] width 149 height 17
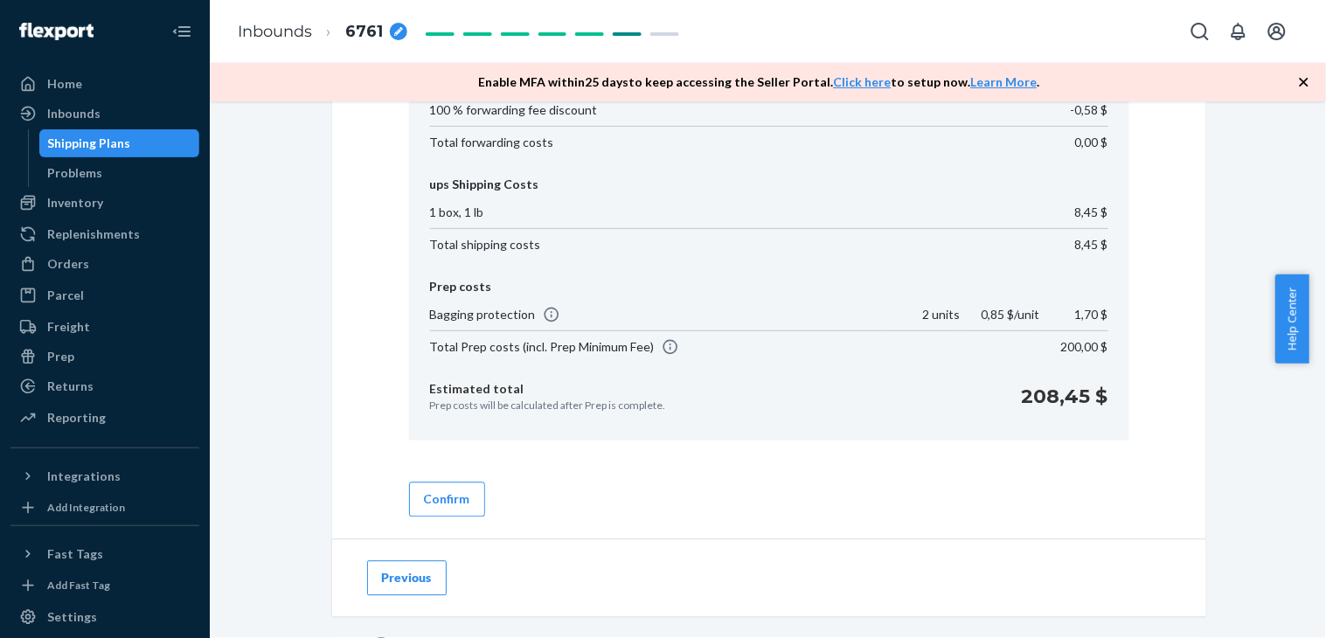
scroll to position [799, 0]
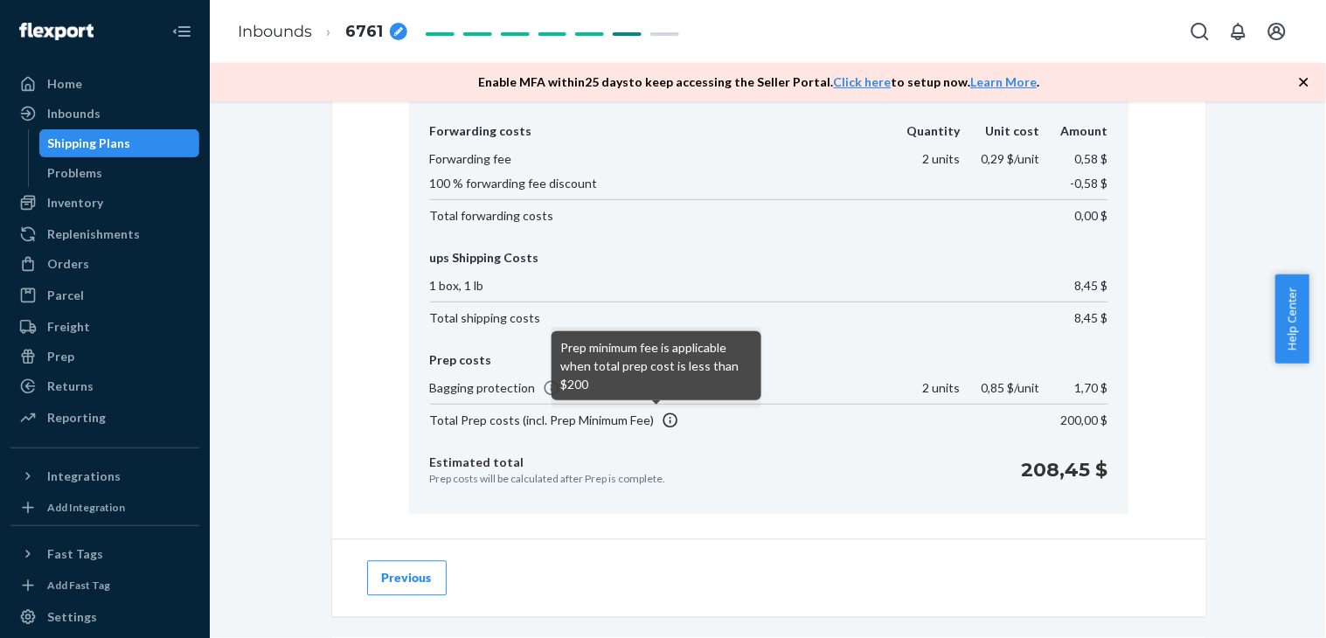
click at [662, 419] on icon at bounding box center [670, 420] width 17 height 17
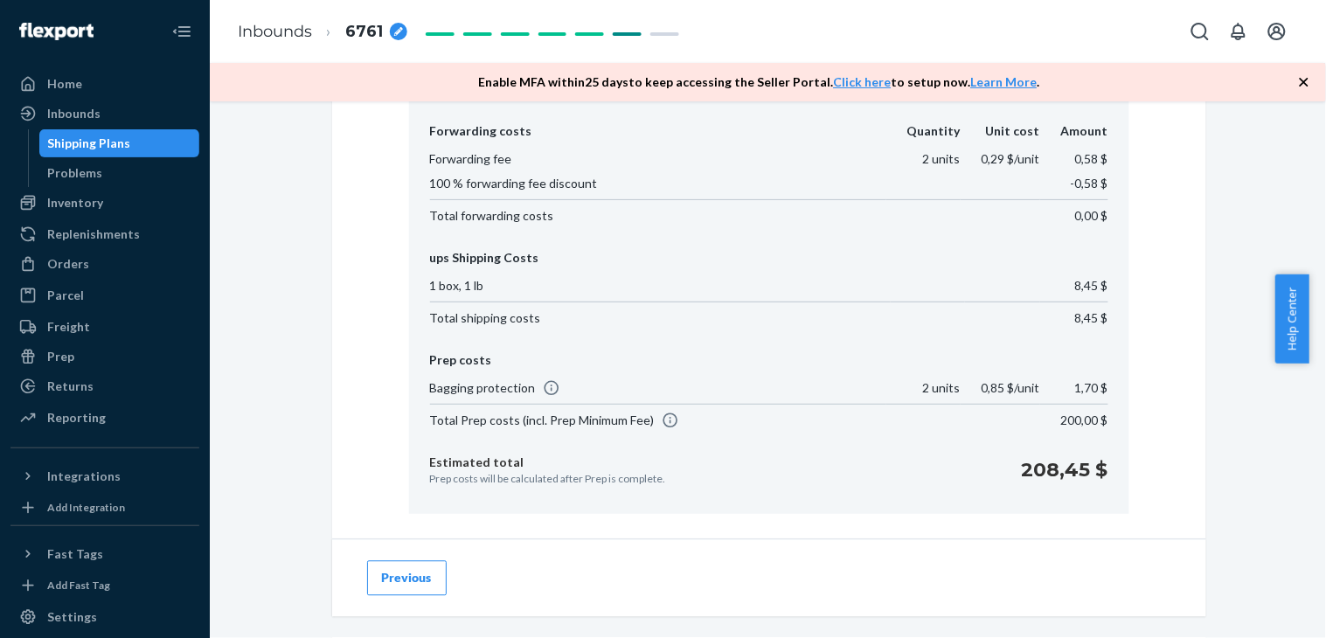
click at [821, 537] on div "Confirm" at bounding box center [769, 559] width 720 height 63
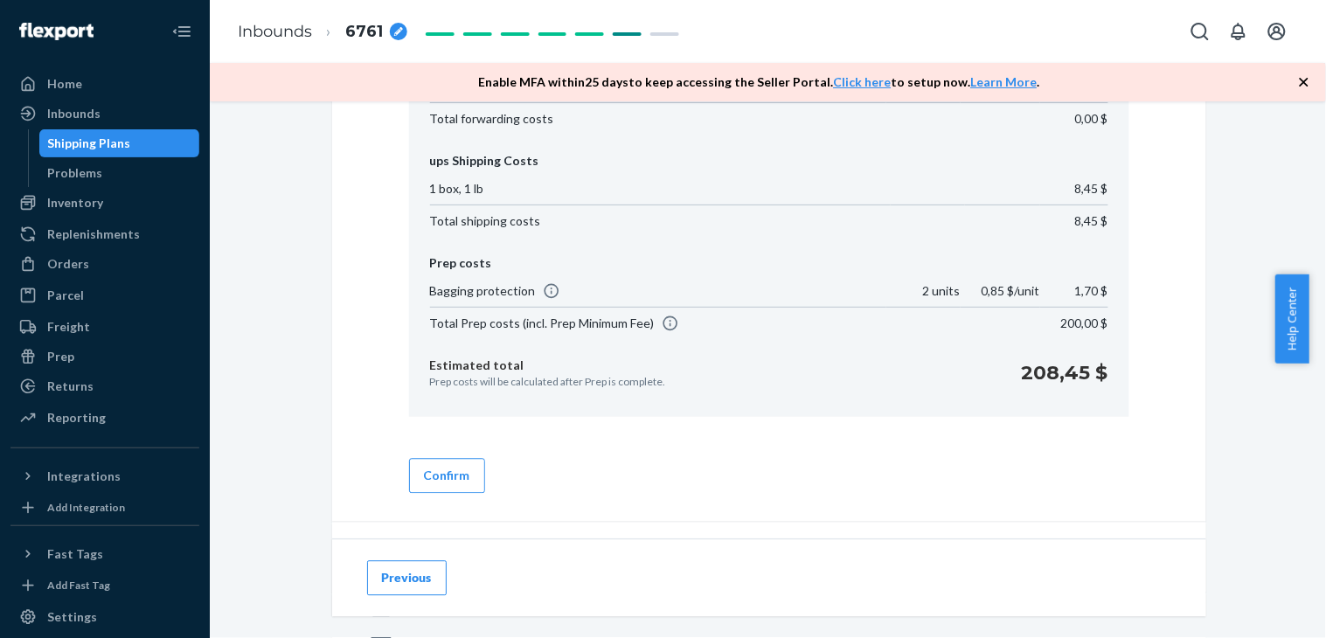
scroll to position [411, 0]
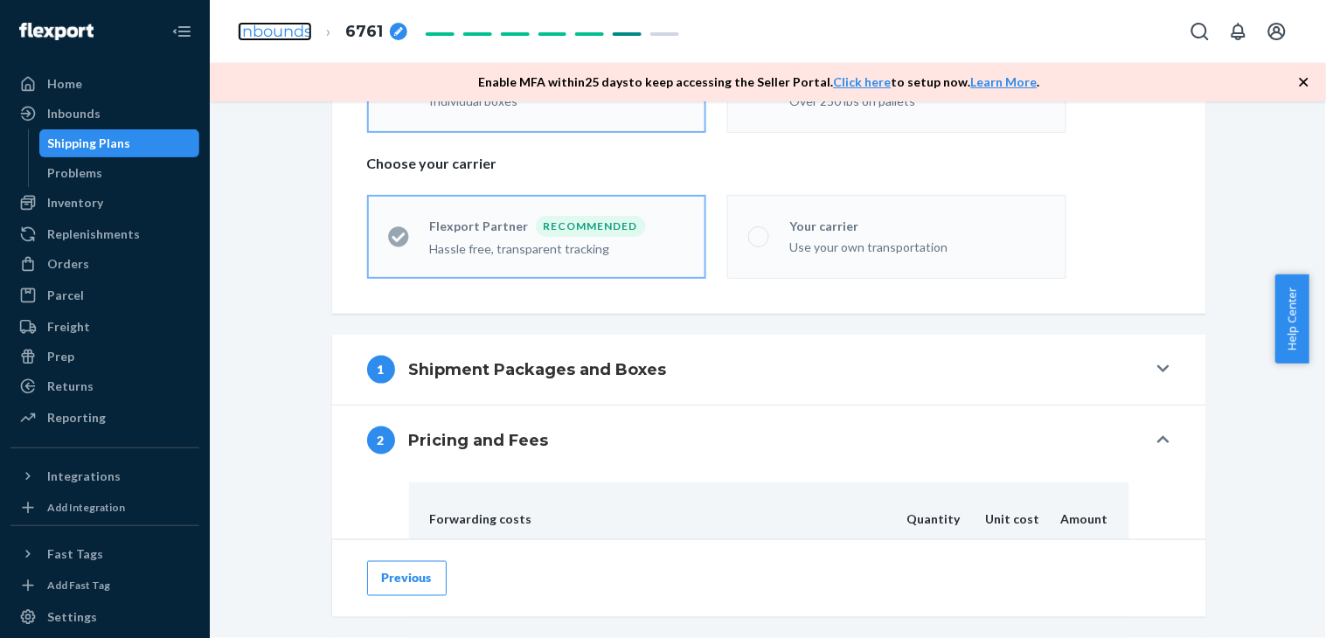
click at [271, 23] on link "Inbounds" at bounding box center [275, 31] width 74 height 19
